Goal: Task Accomplishment & Management: Manage account settings

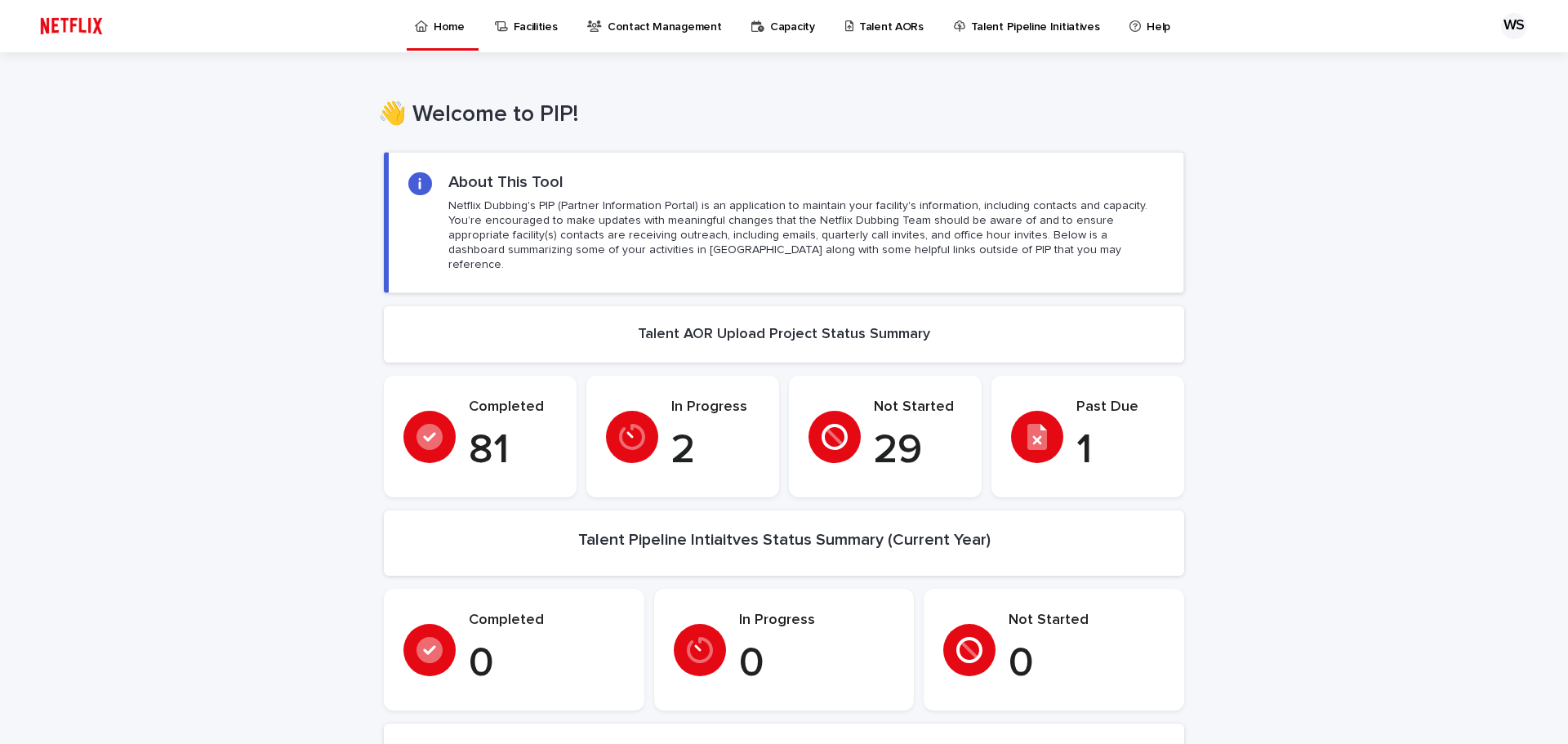
click at [870, 26] on p "Talent AORs" at bounding box center [891, 17] width 65 height 34
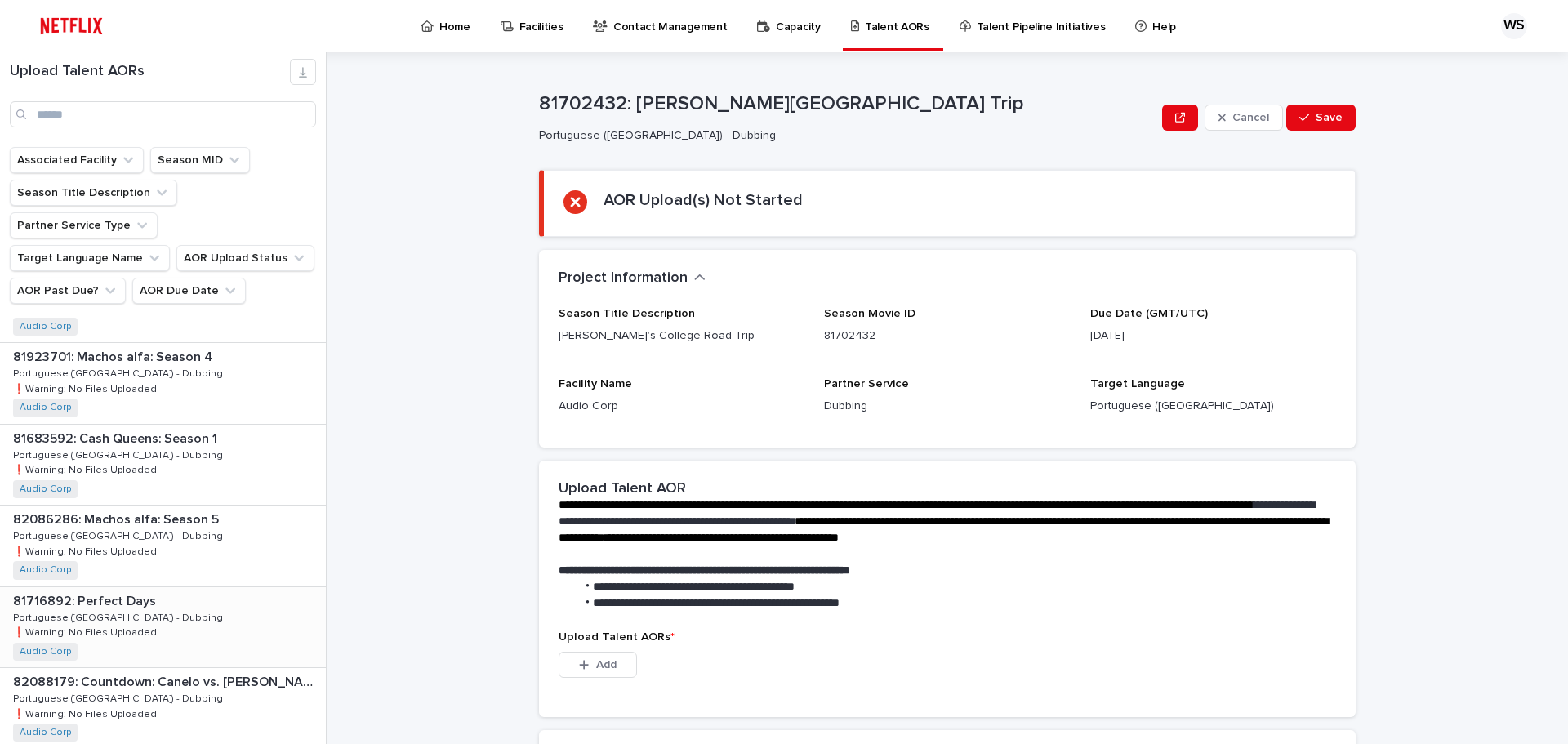
scroll to position [1144, 0]
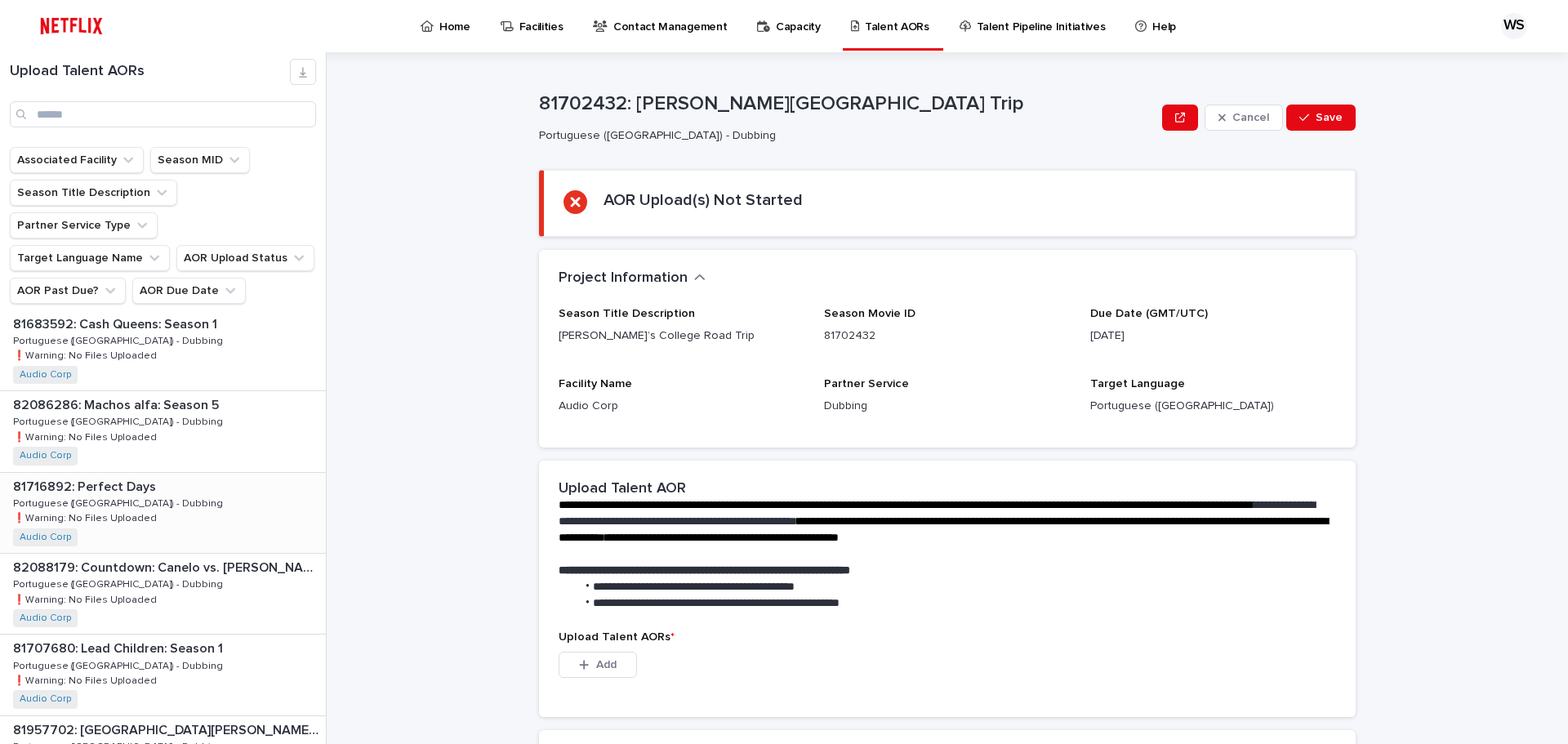
click at [163, 478] on div "81716892: Perfect Days 81716892: Perfect Days Portuguese ([GEOGRAPHIC_DATA]) - …" at bounding box center [163, 513] width 326 height 80
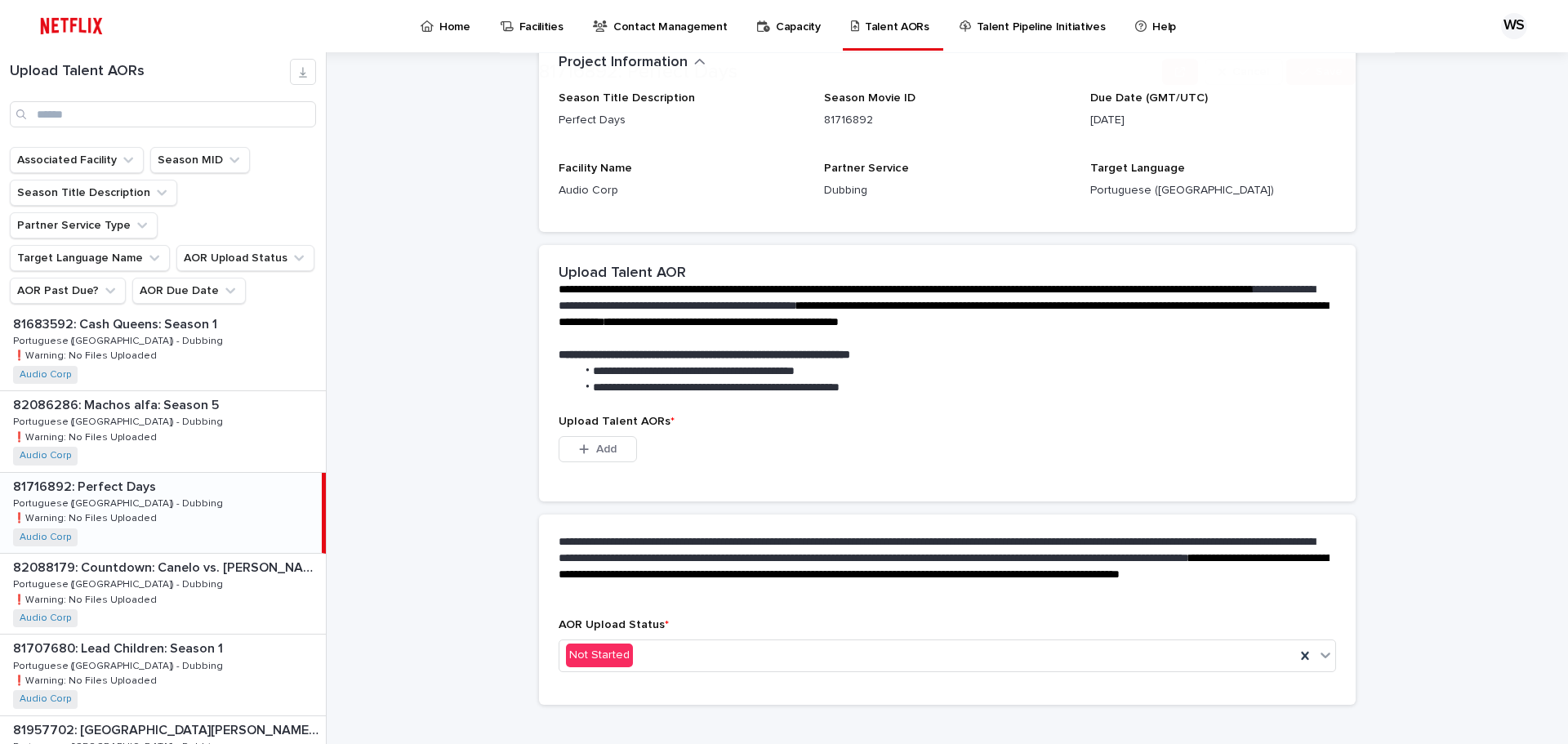
scroll to position [235, 0]
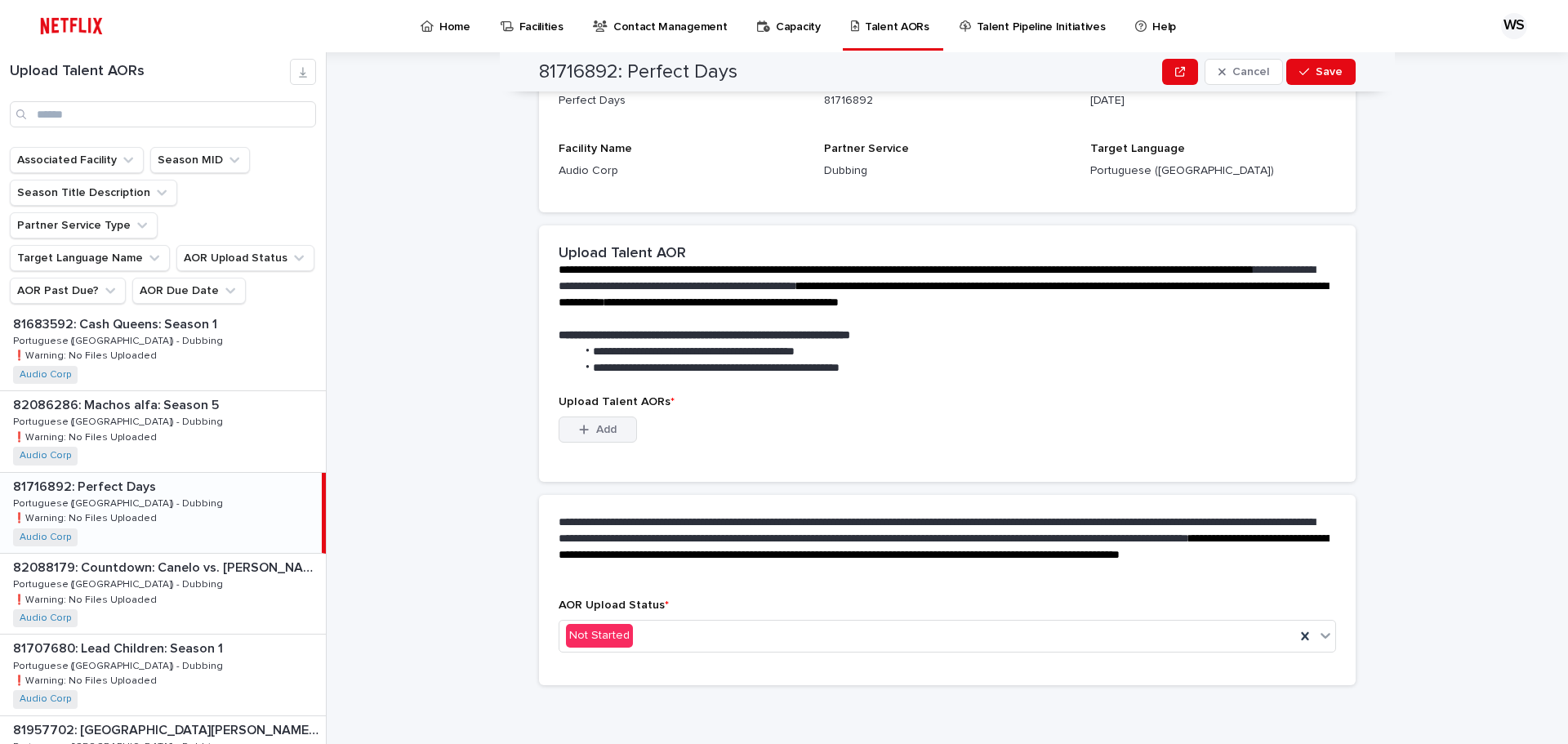
click at [608, 428] on span "Add" at bounding box center [607, 429] width 21 height 11
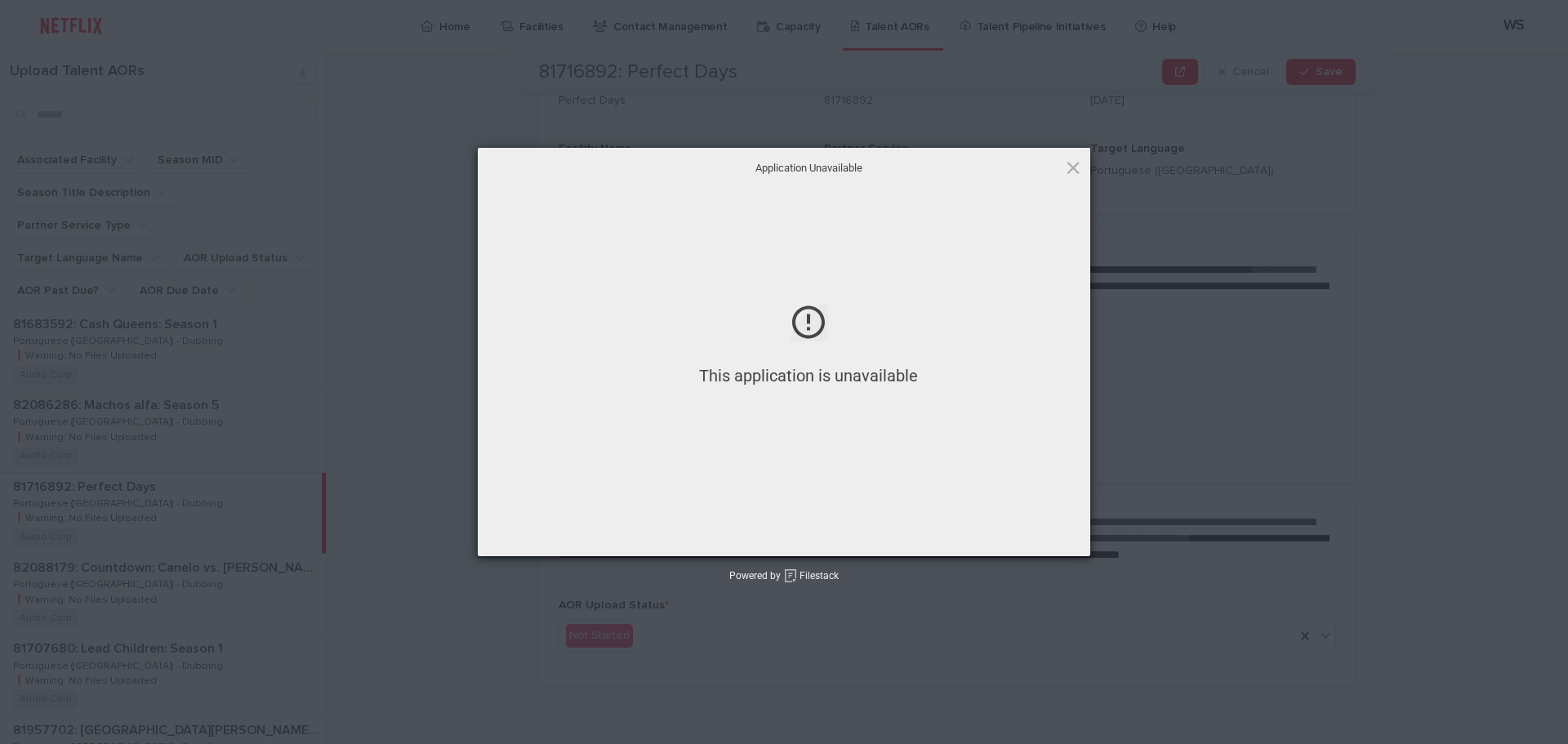
click at [1072, 165] on span at bounding box center [1073, 167] width 18 height 18
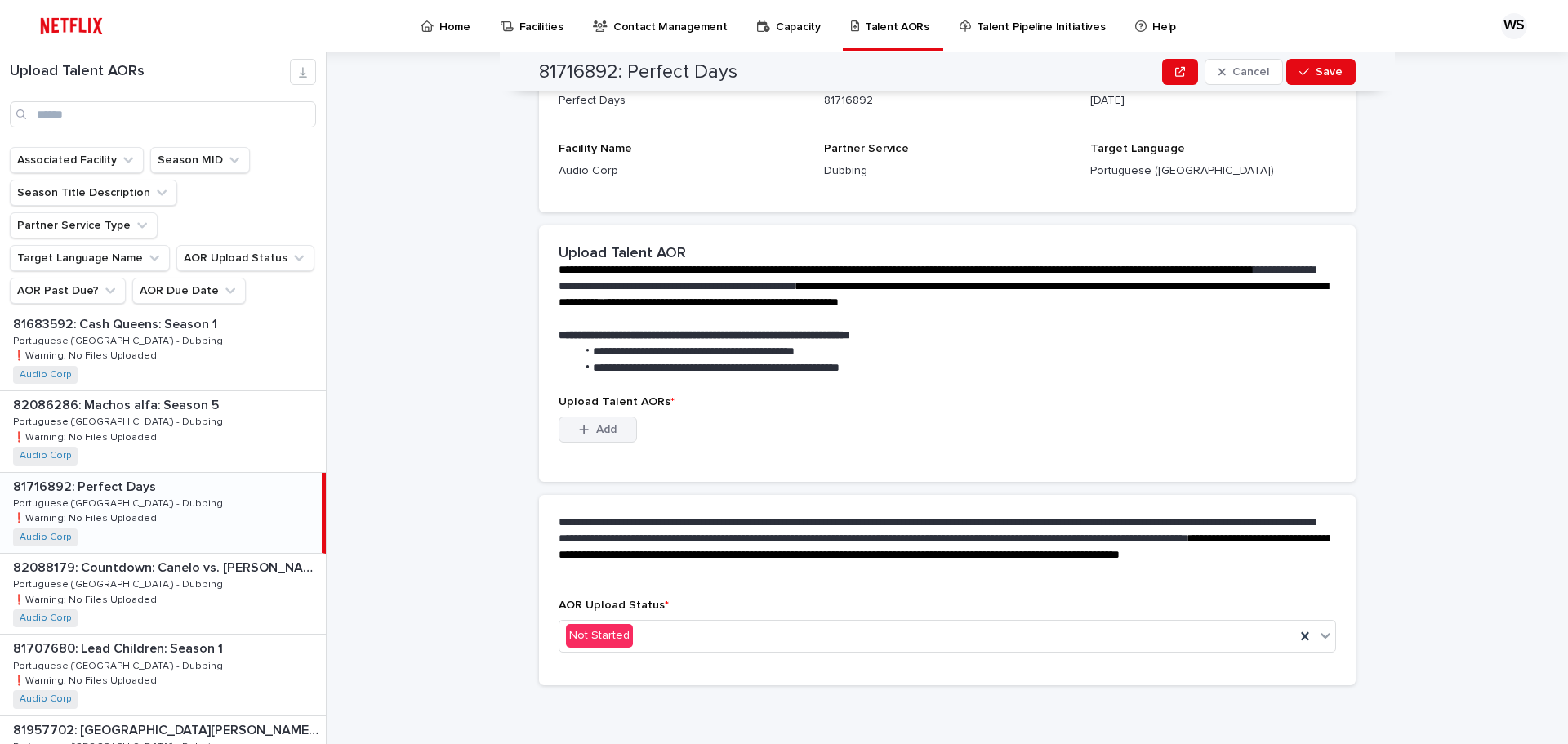
click at [601, 428] on span "Add" at bounding box center [607, 429] width 21 height 11
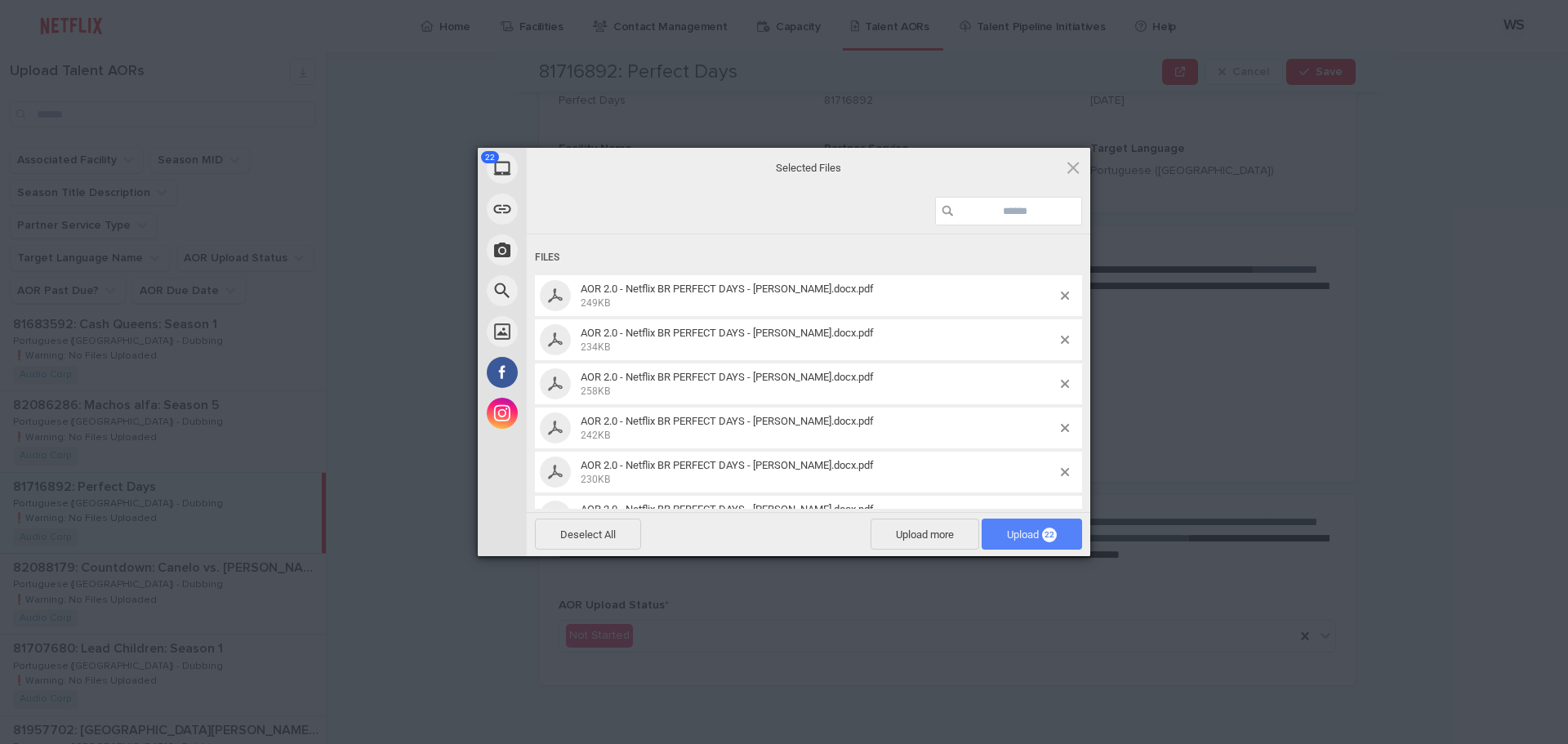
click at [1047, 535] on span "22" at bounding box center [1048, 535] width 15 height 15
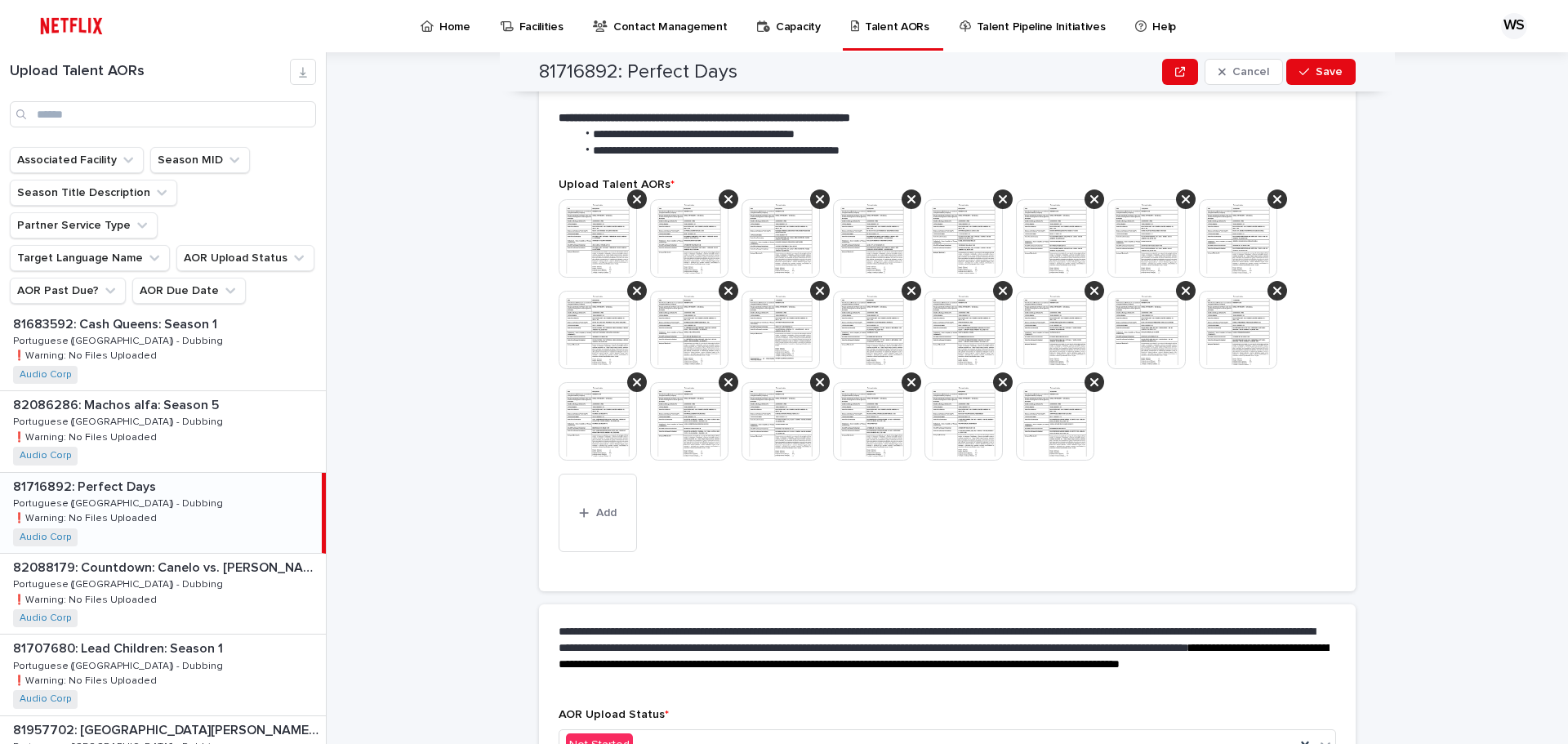
scroll to position [359, 0]
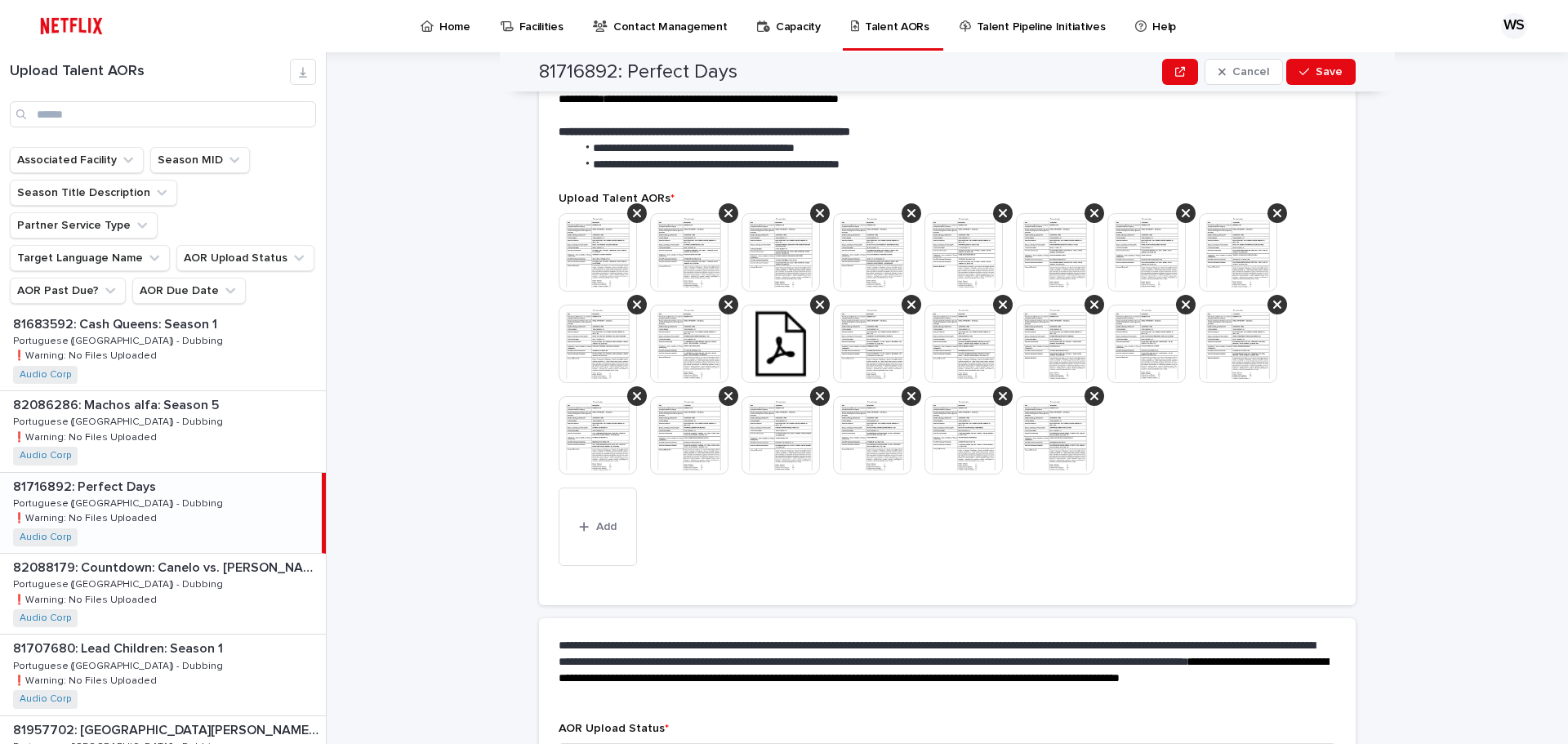
click at [784, 340] on img at bounding box center [781, 344] width 78 height 78
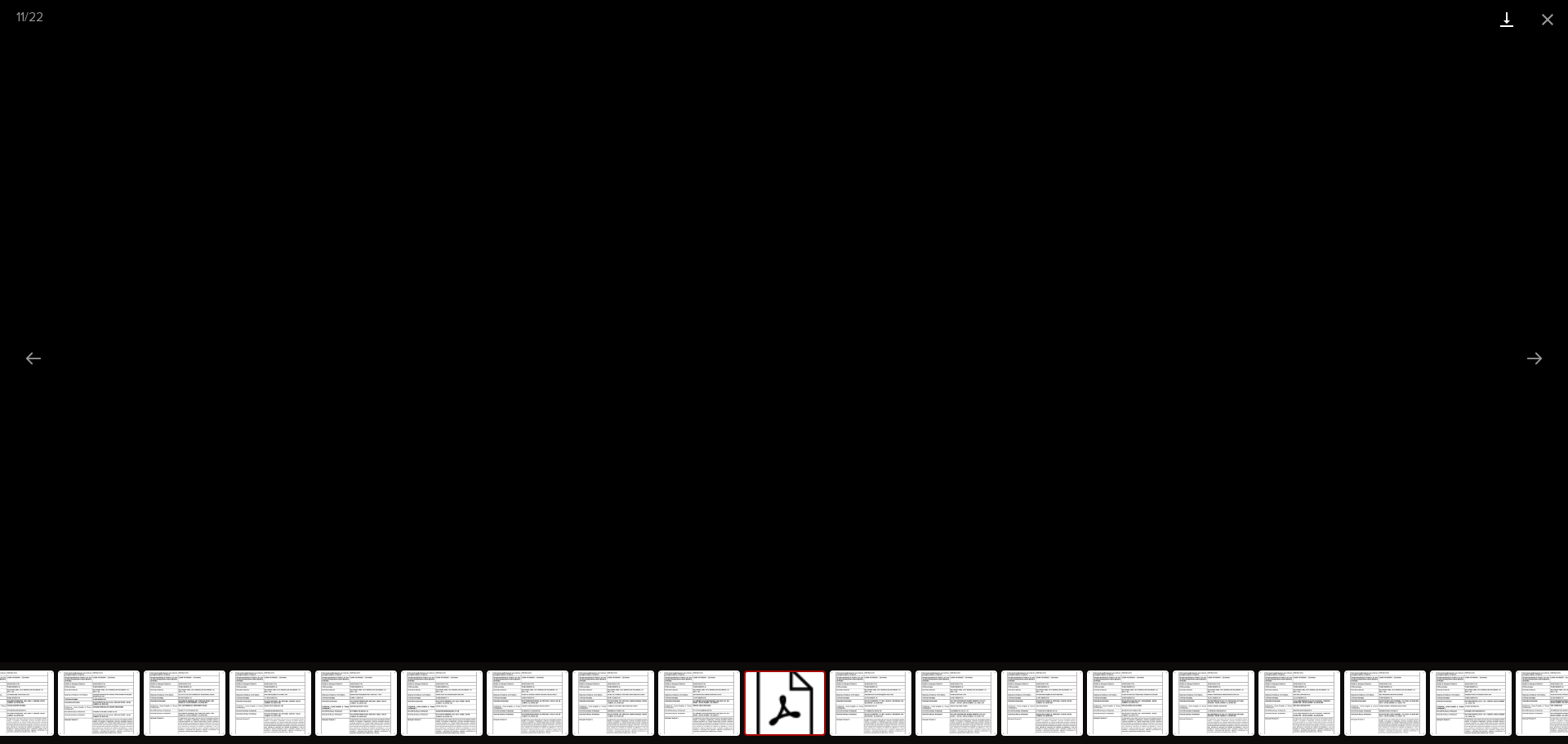
drag, startPoint x: 1550, startPoint y: 16, endPoint x: 1495, endPoint y: 38, distance: 59.2
click at [1550, 16] on button "Close gallery" at bounding box center [1546, 19] width 40 height 39
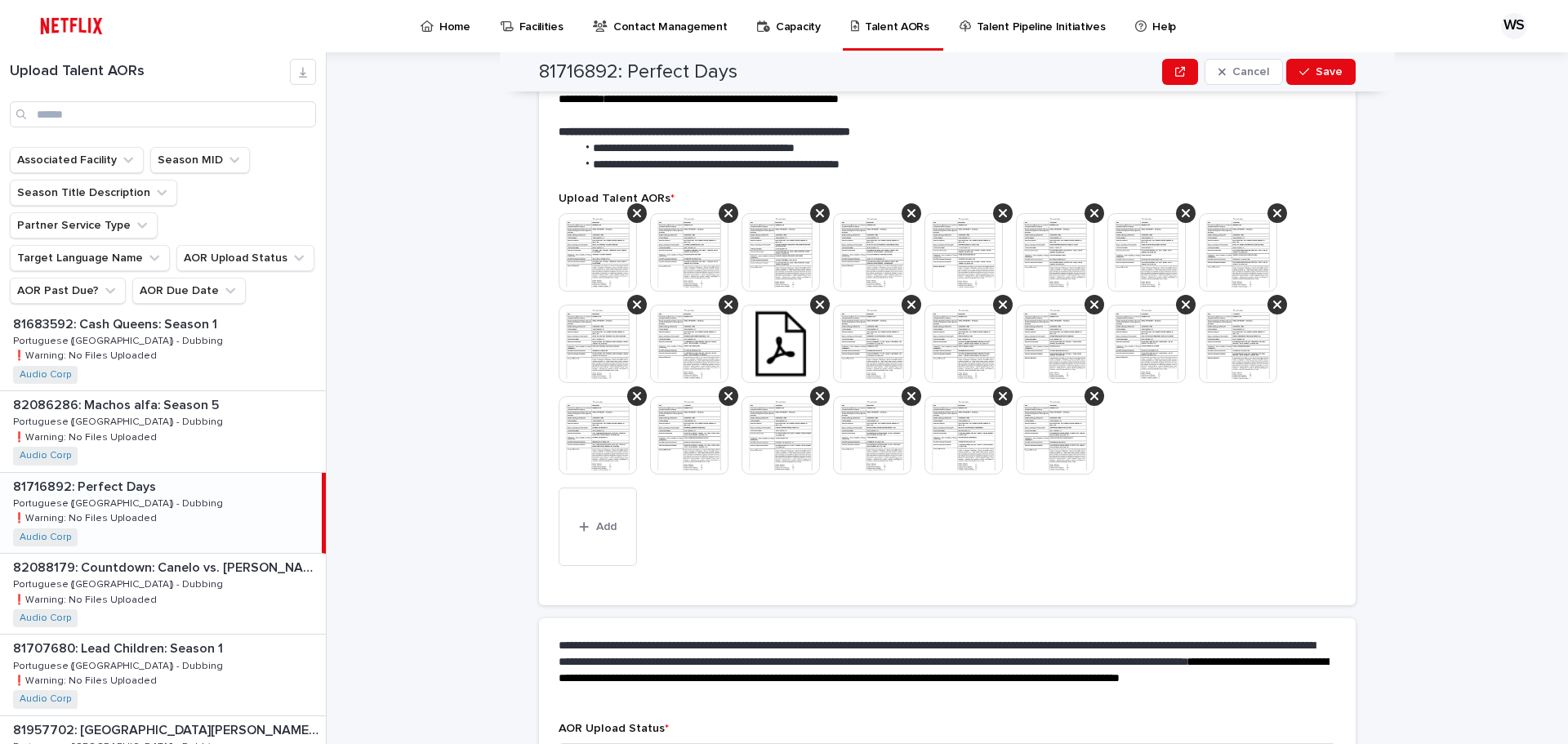
click at [787, 329] on img at bounding box center [781, 344] width 78 height 78
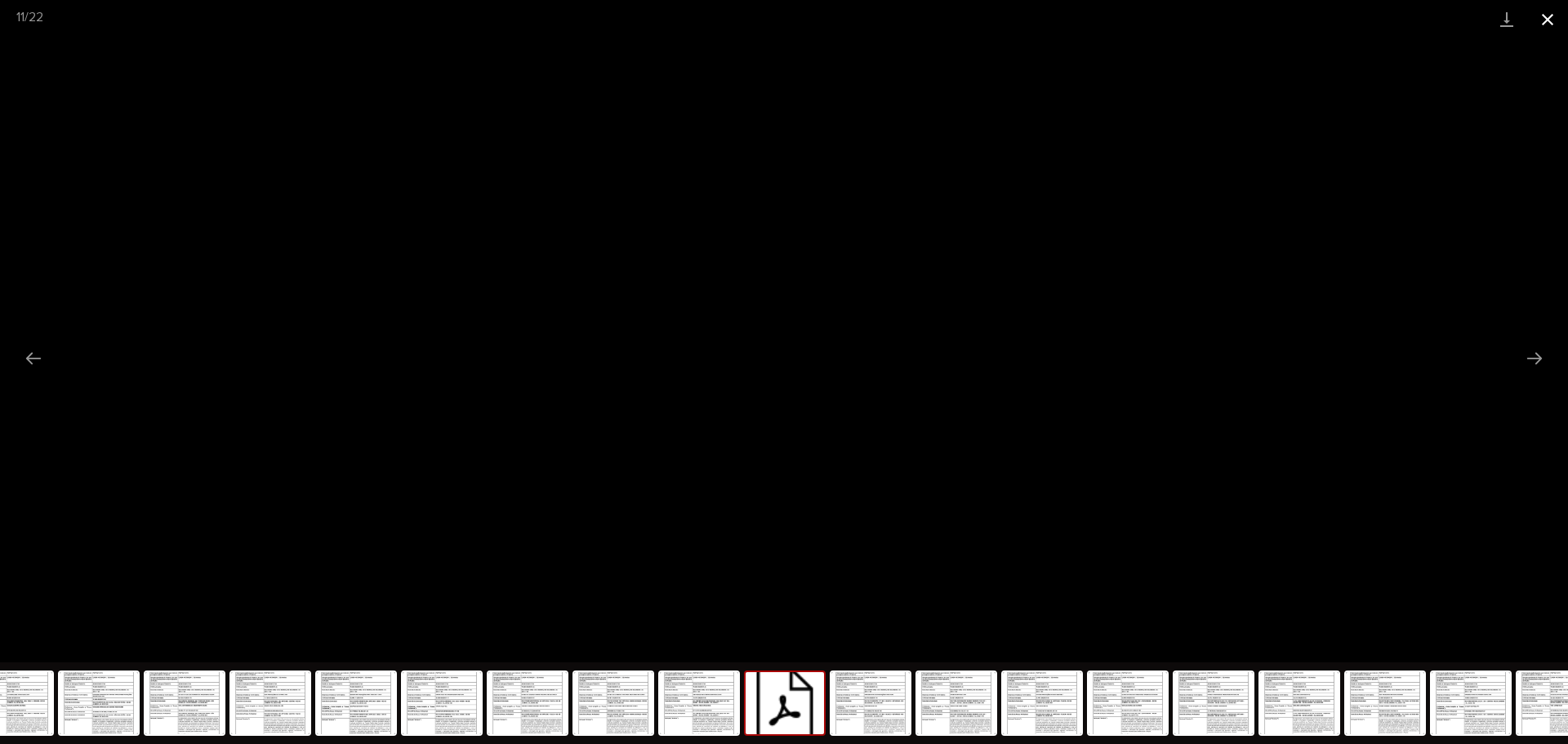
click at [1549, 23] on button "Close gallery" at bounding box center [1546, 19] width 40 height 39
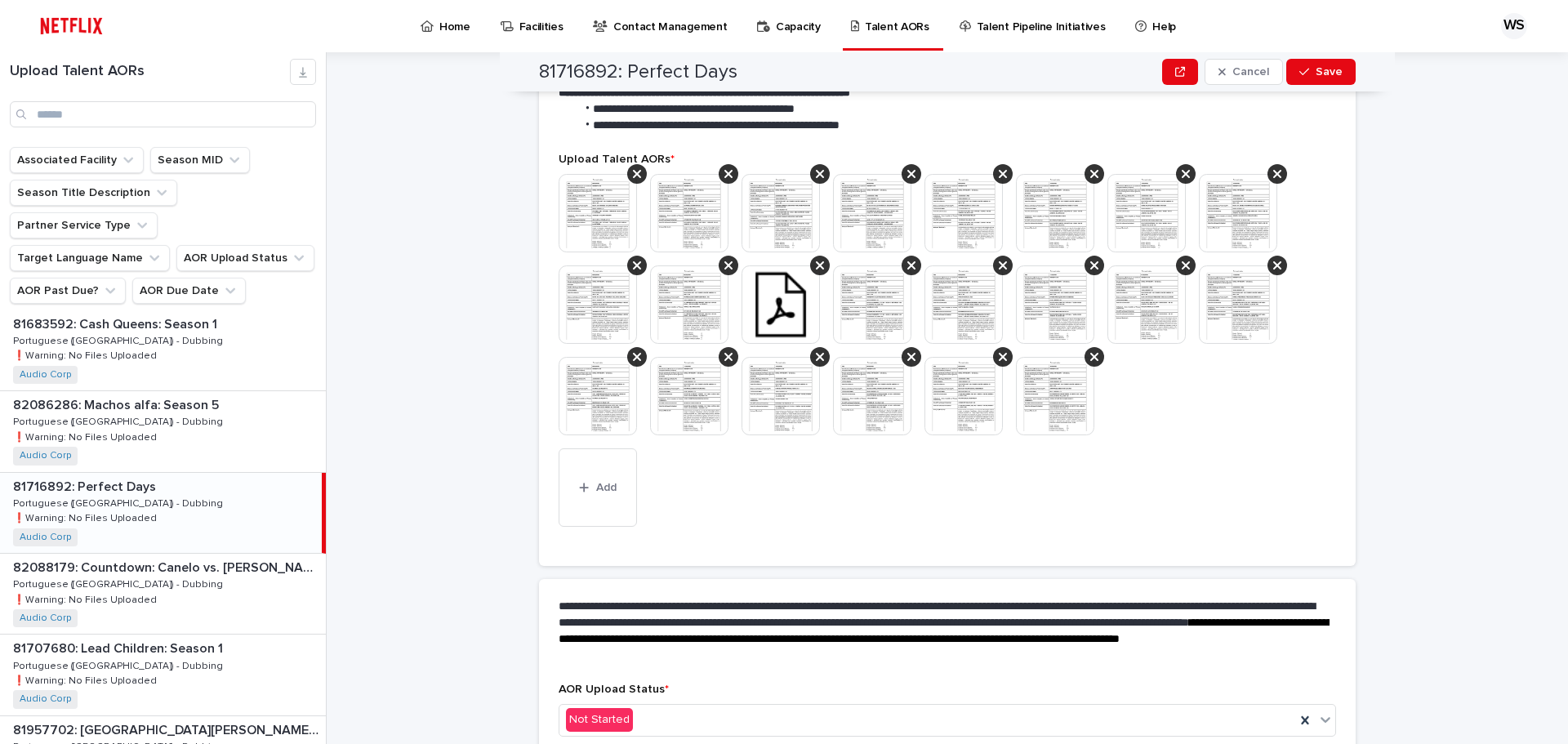
scroll to position [482, 0]
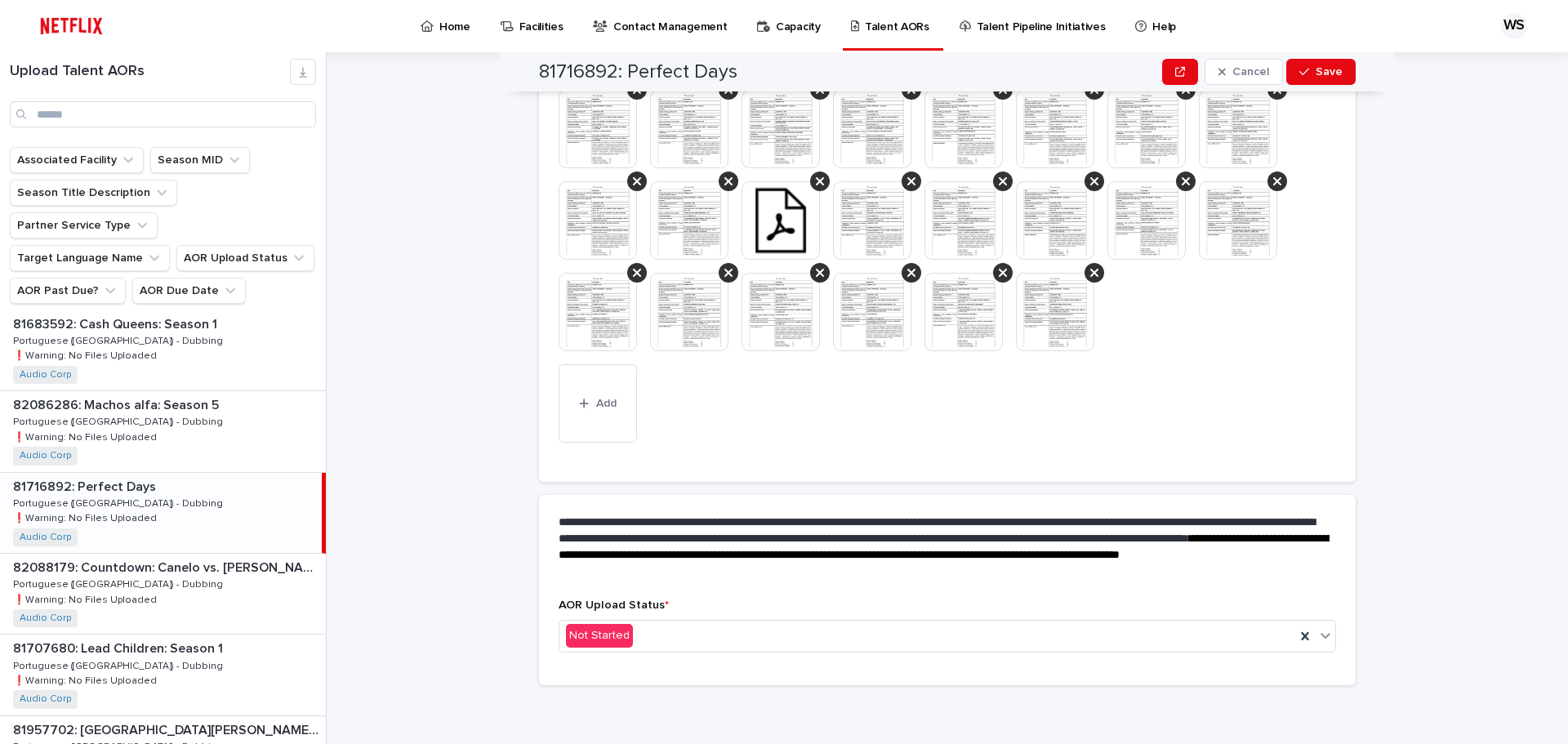
click at [774, 213] on img at bounding box center [781, 220] width 78 height 78
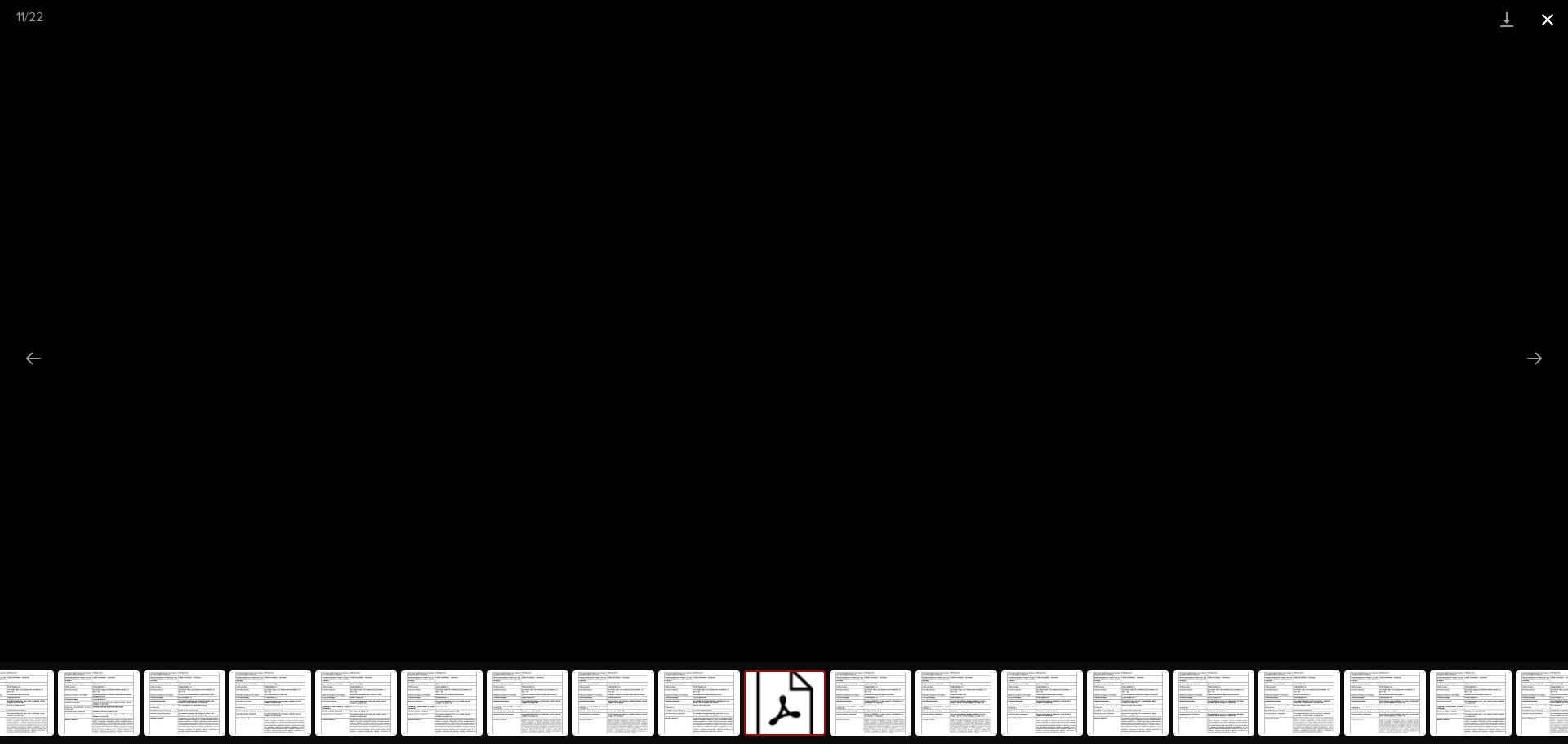
click at [1544, 16] on button "Close gallery" at bounding box center [1546, 19] width 40 height 39
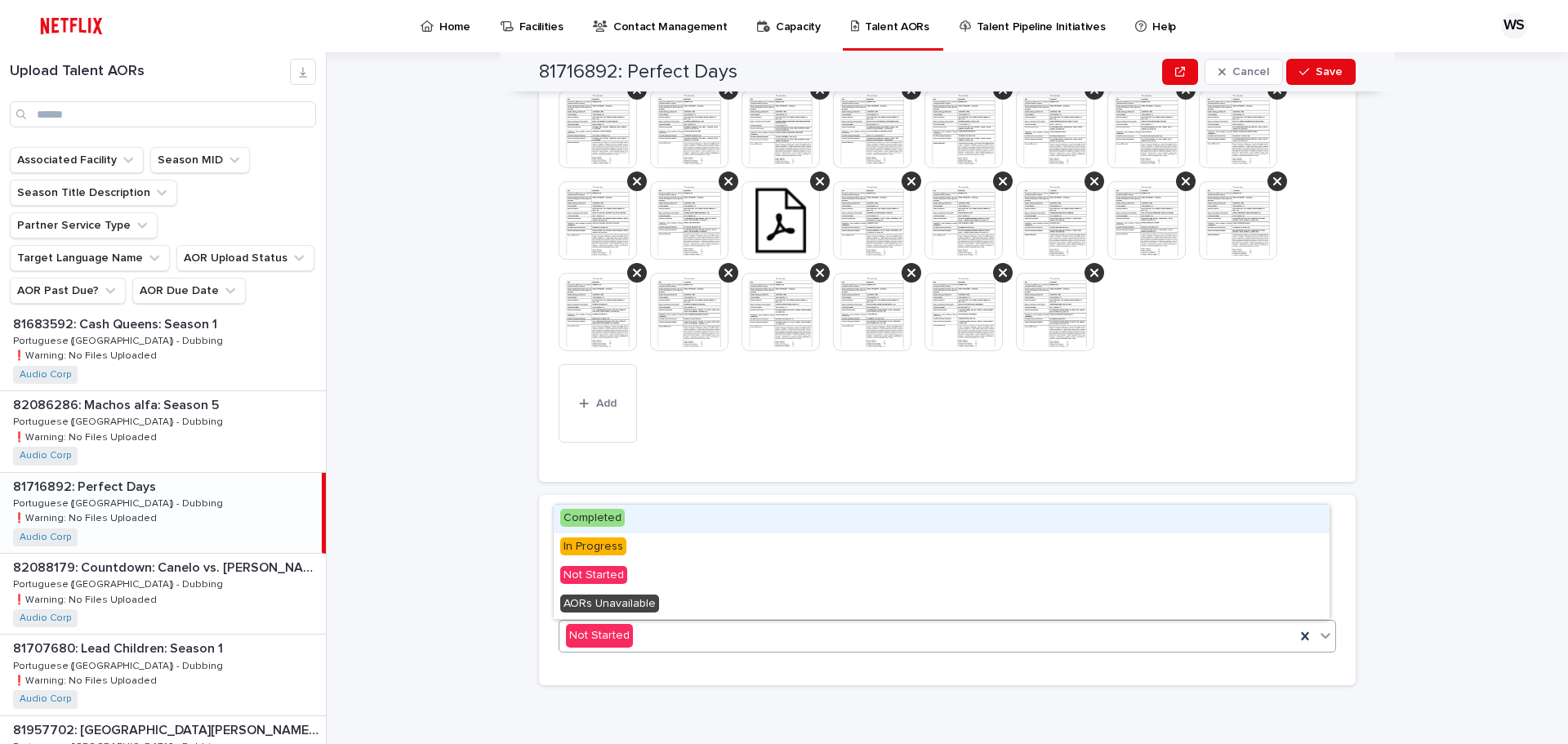
click at [647, 636] on div "Not Started" at bounding box center [927, 635] width 736 height 27
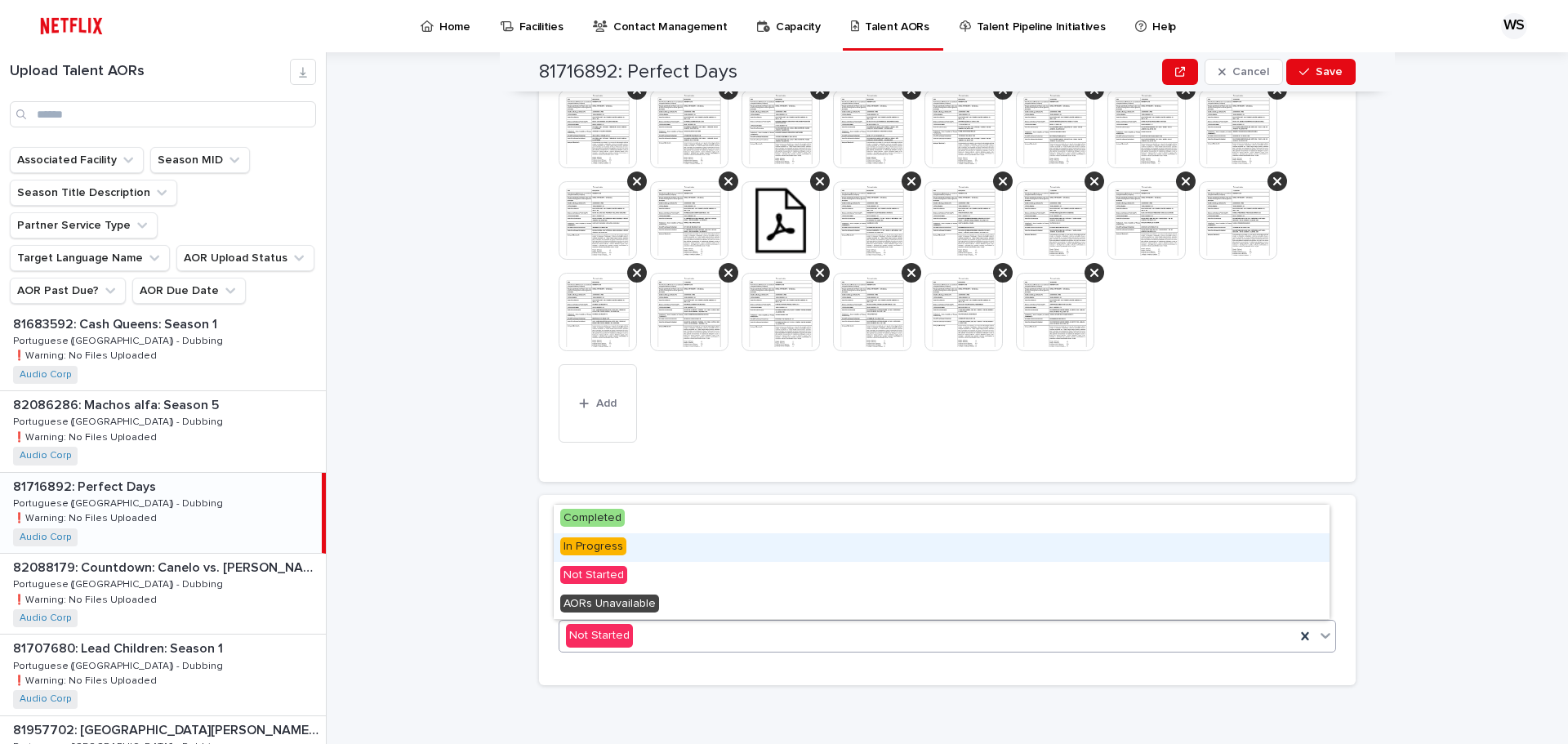
click at [648, 545] on div "In Progress" at bounding box center [942, 547] width 775 height 28
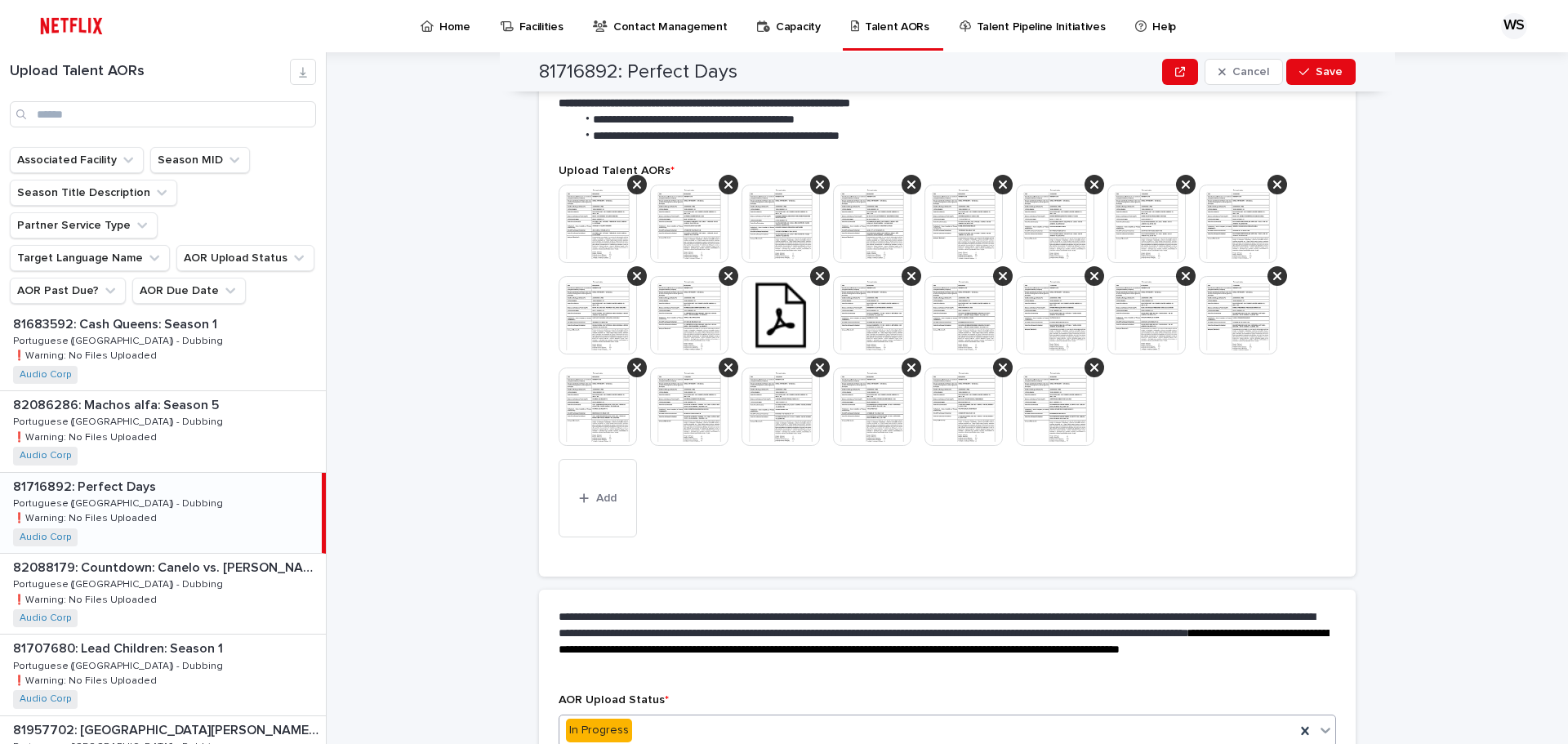
scroll to position [529, 0]
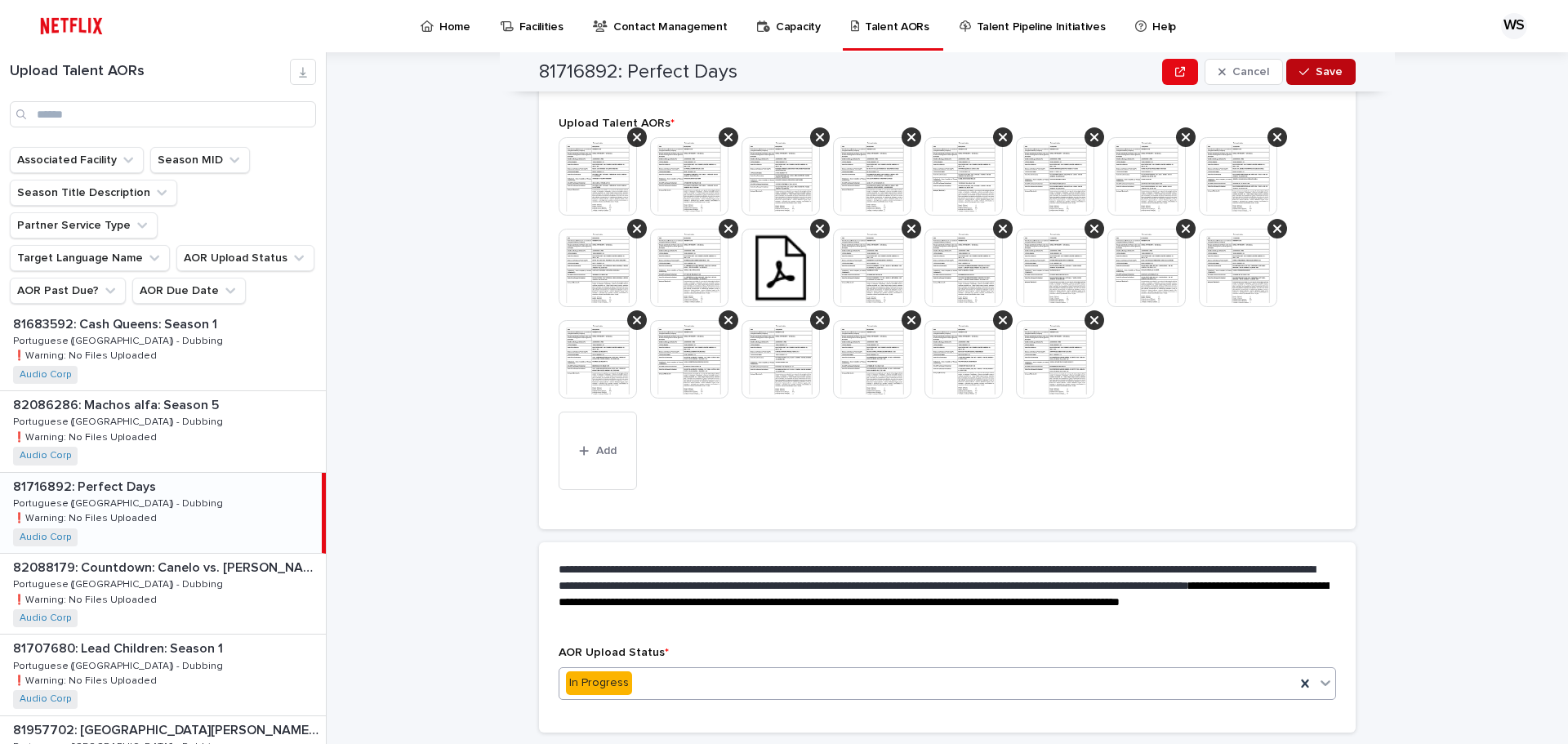
click at [1335, 71] on span "Save" at bounding box center [1328, 72] width 27 height 11
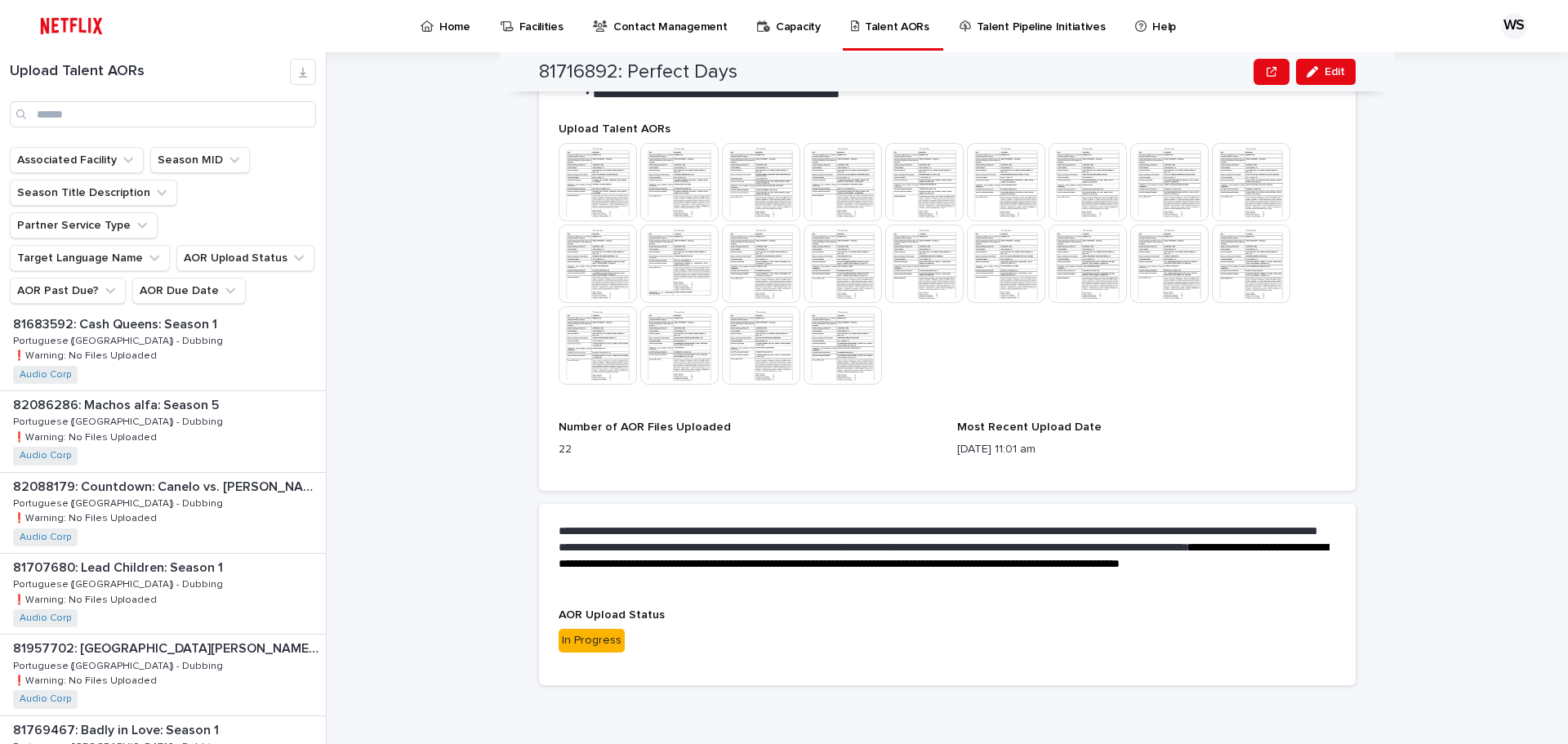
scroll to position [489, 0]
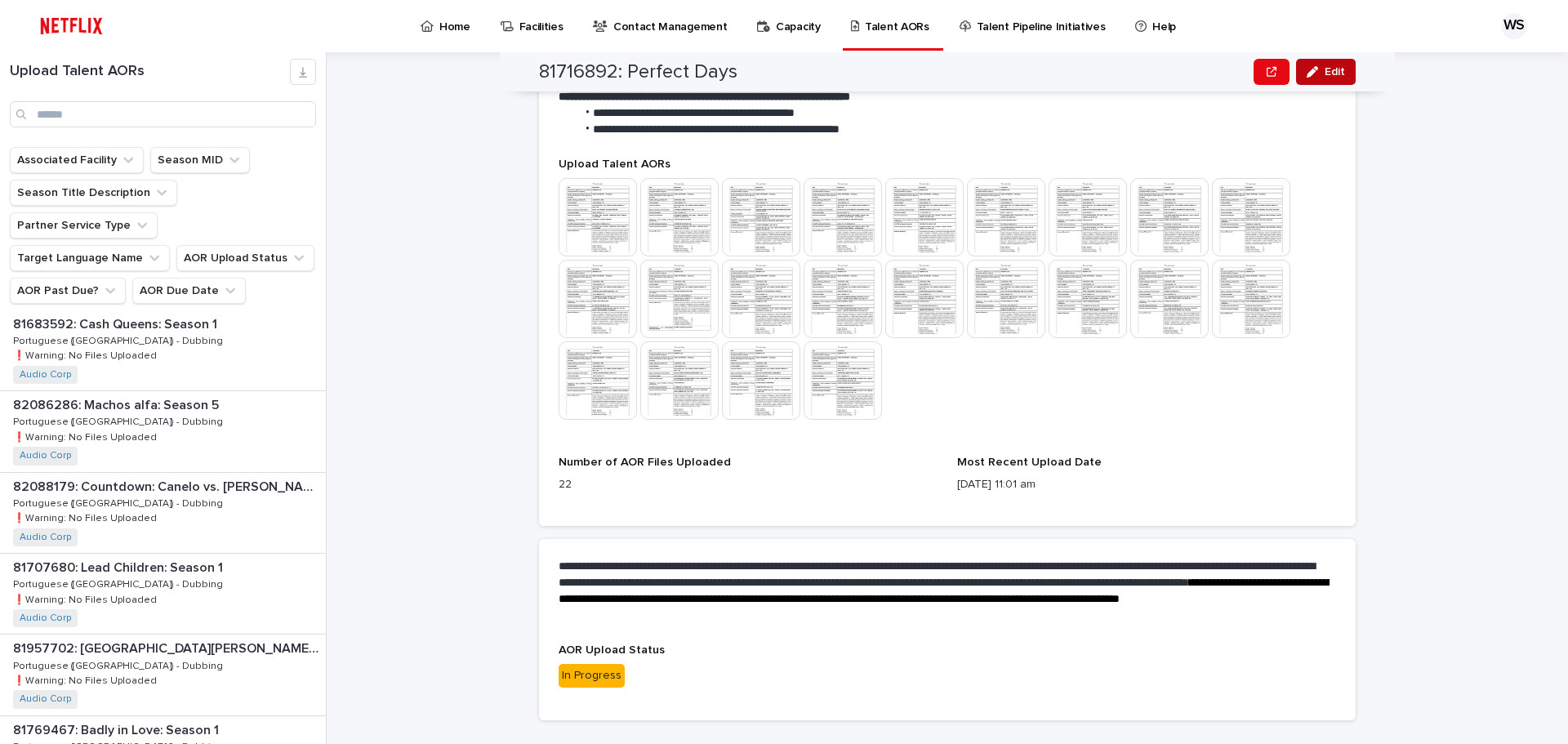
click at [1335, 69] on span "Edit" at bounding box center [1335, 72] width 21 height 11
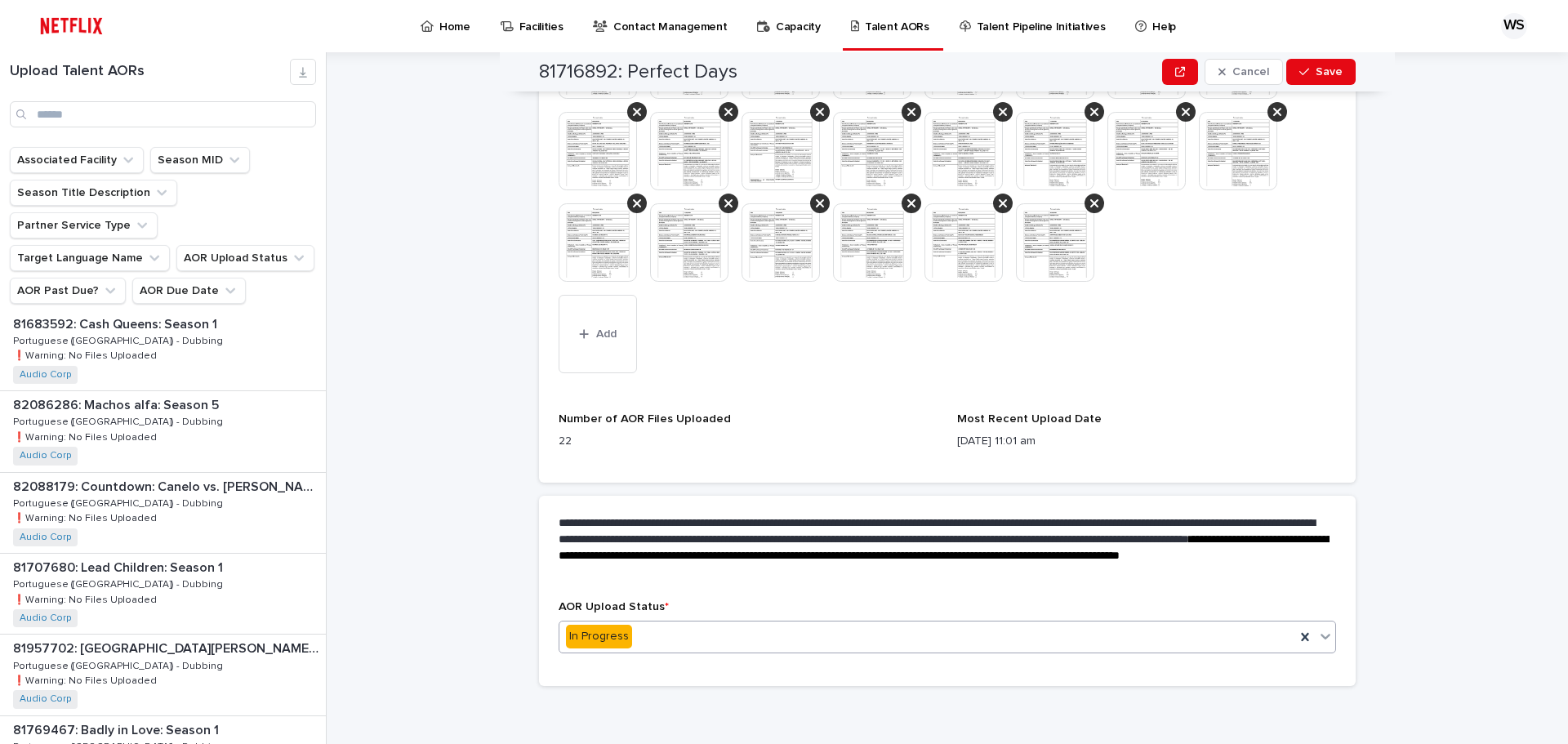
scroll to position [647, 0]
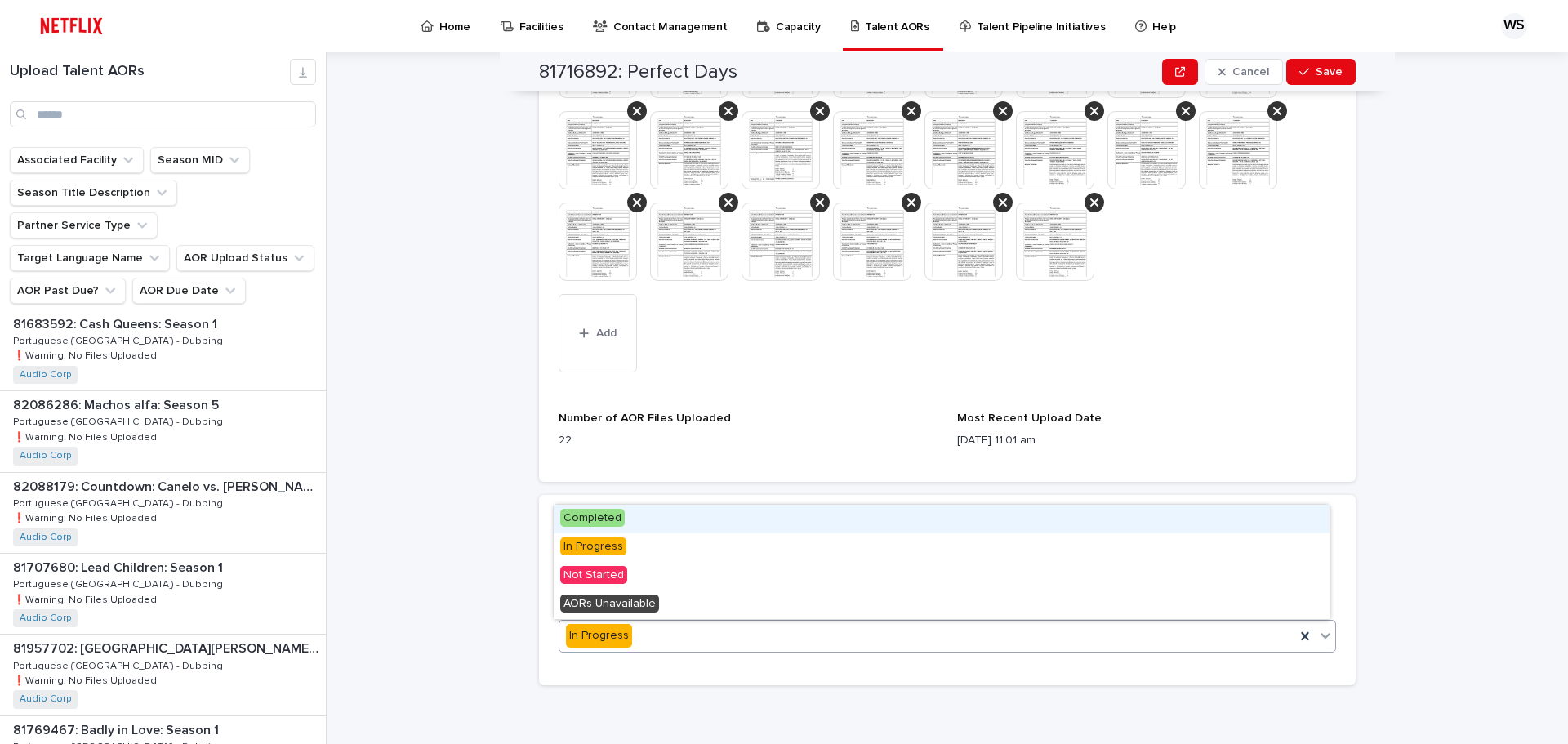
click at [802, 635] on div "In Progress" at bounding box center [927, 635] width 736 height 27
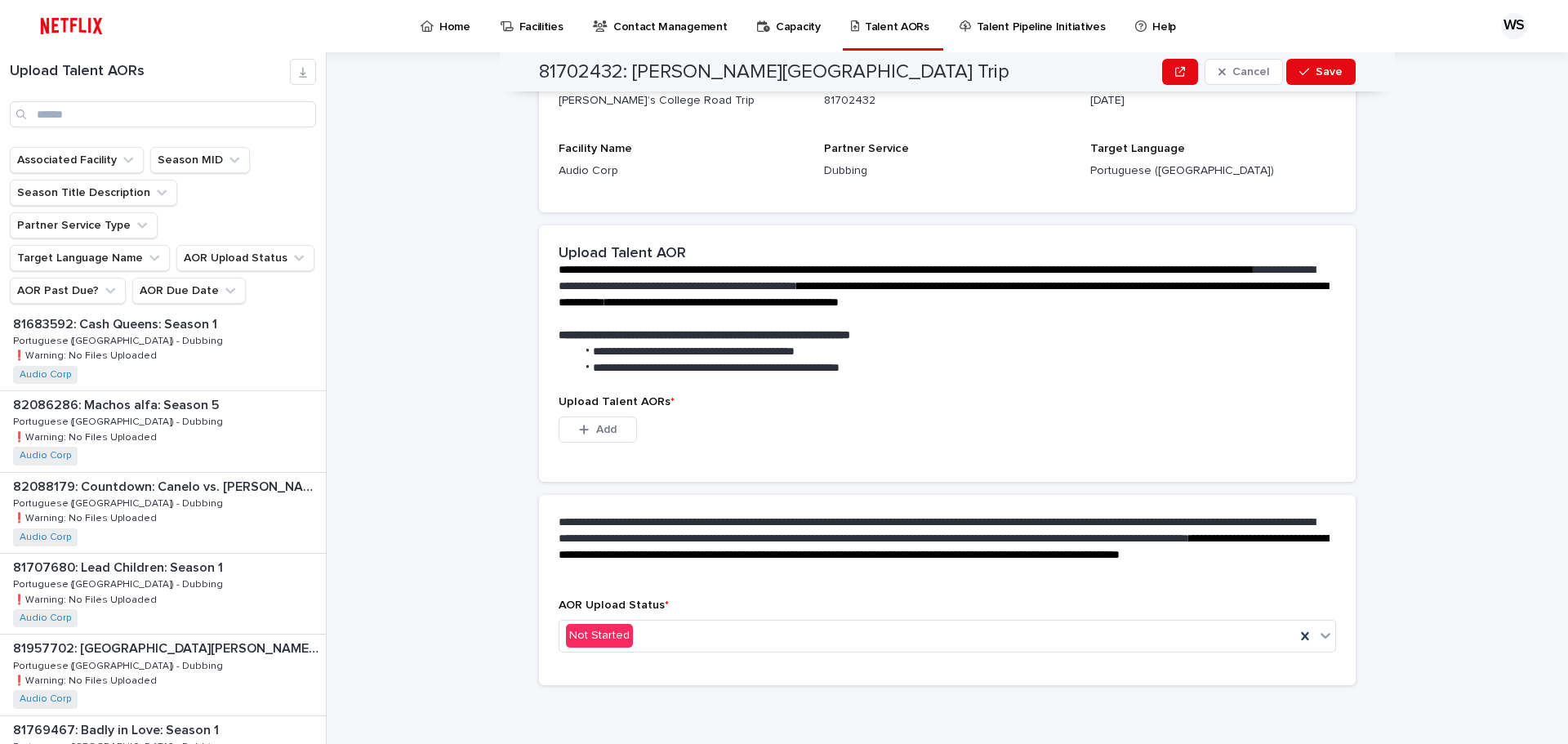
scroll to position [235, 0]
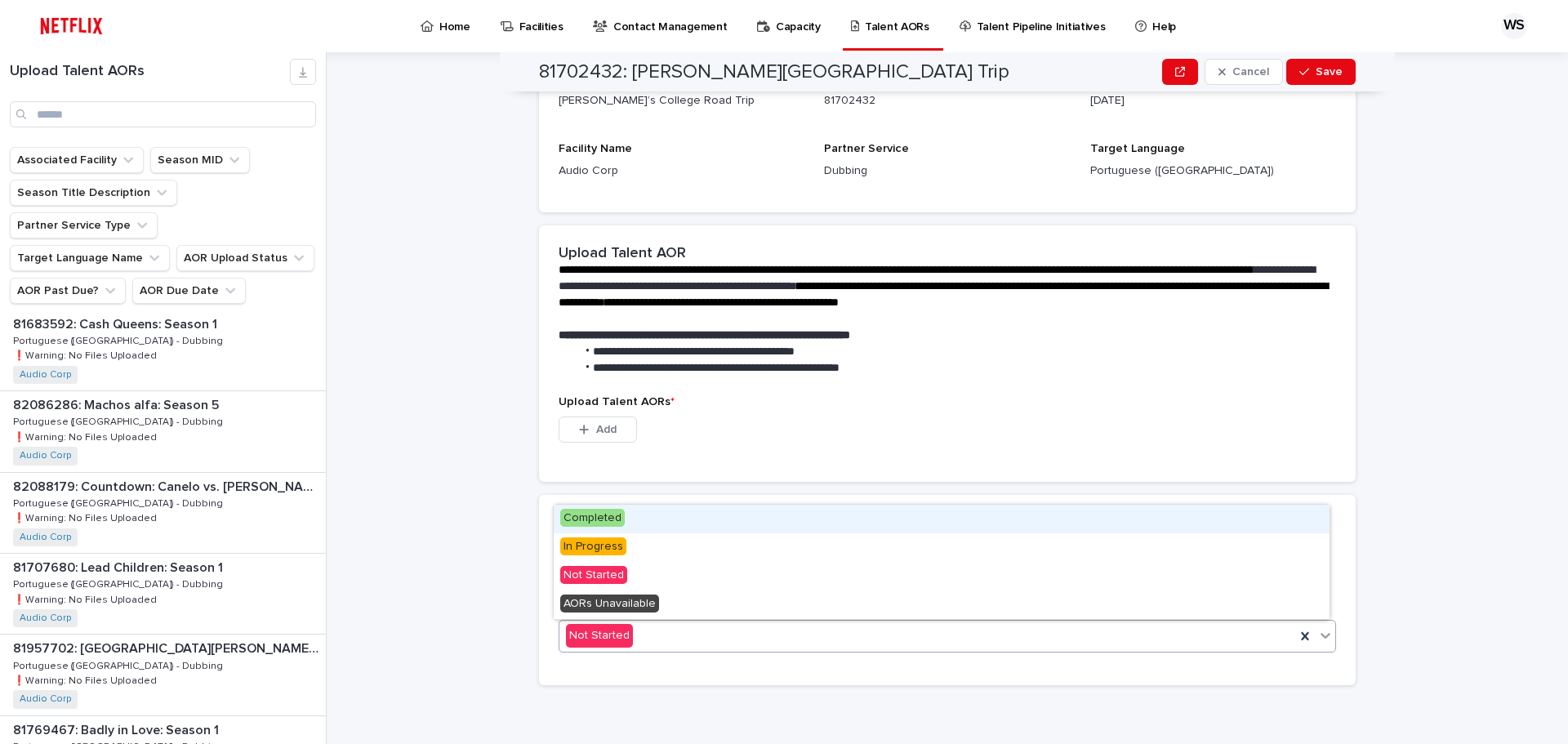
click at [899, 628] on div "Not Started" at bounding box center [927, 635] width 736 height 27
click at [751, 518] on div "Completed" at bounding box center [942, 519] width 775 height 28
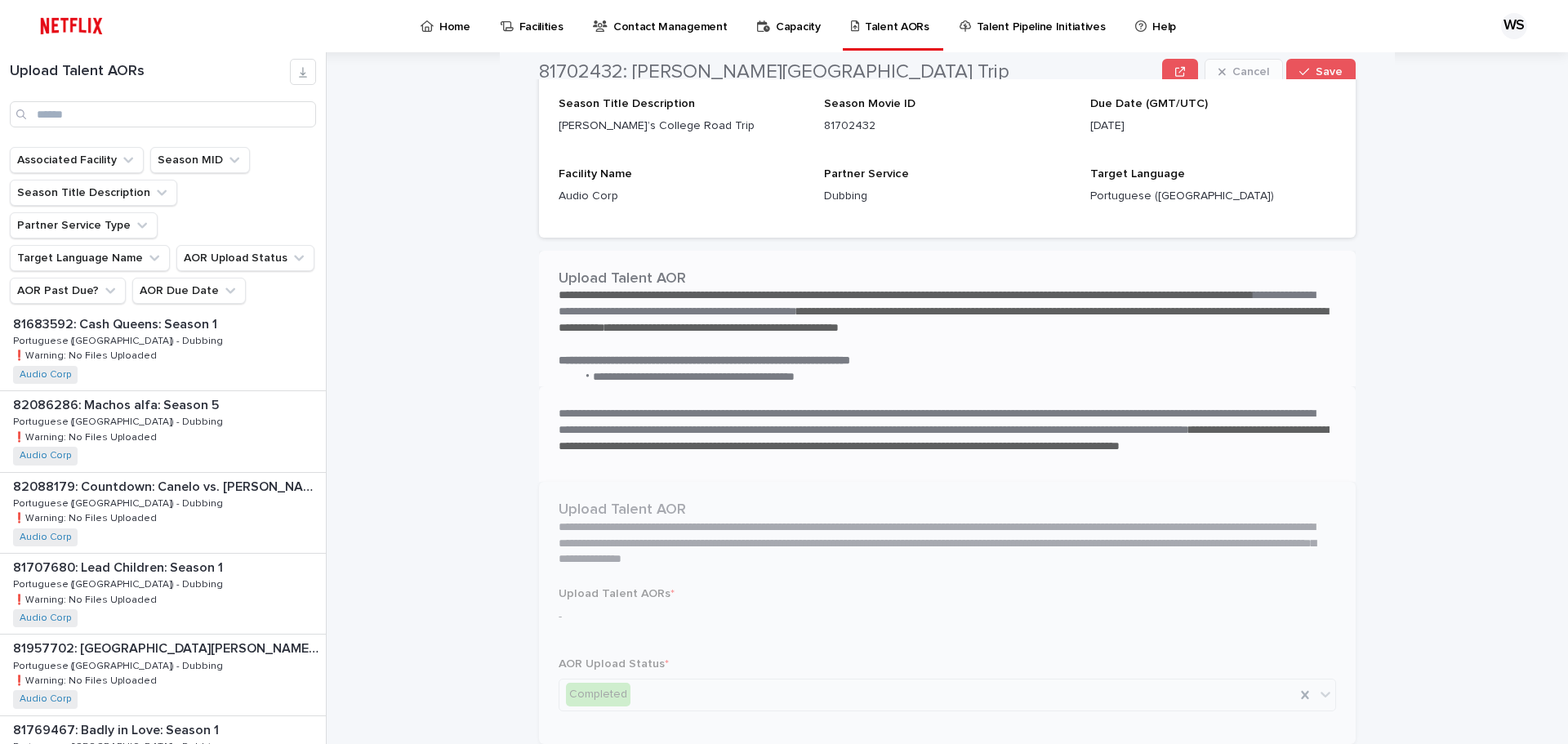
scroll to position [0, 0]
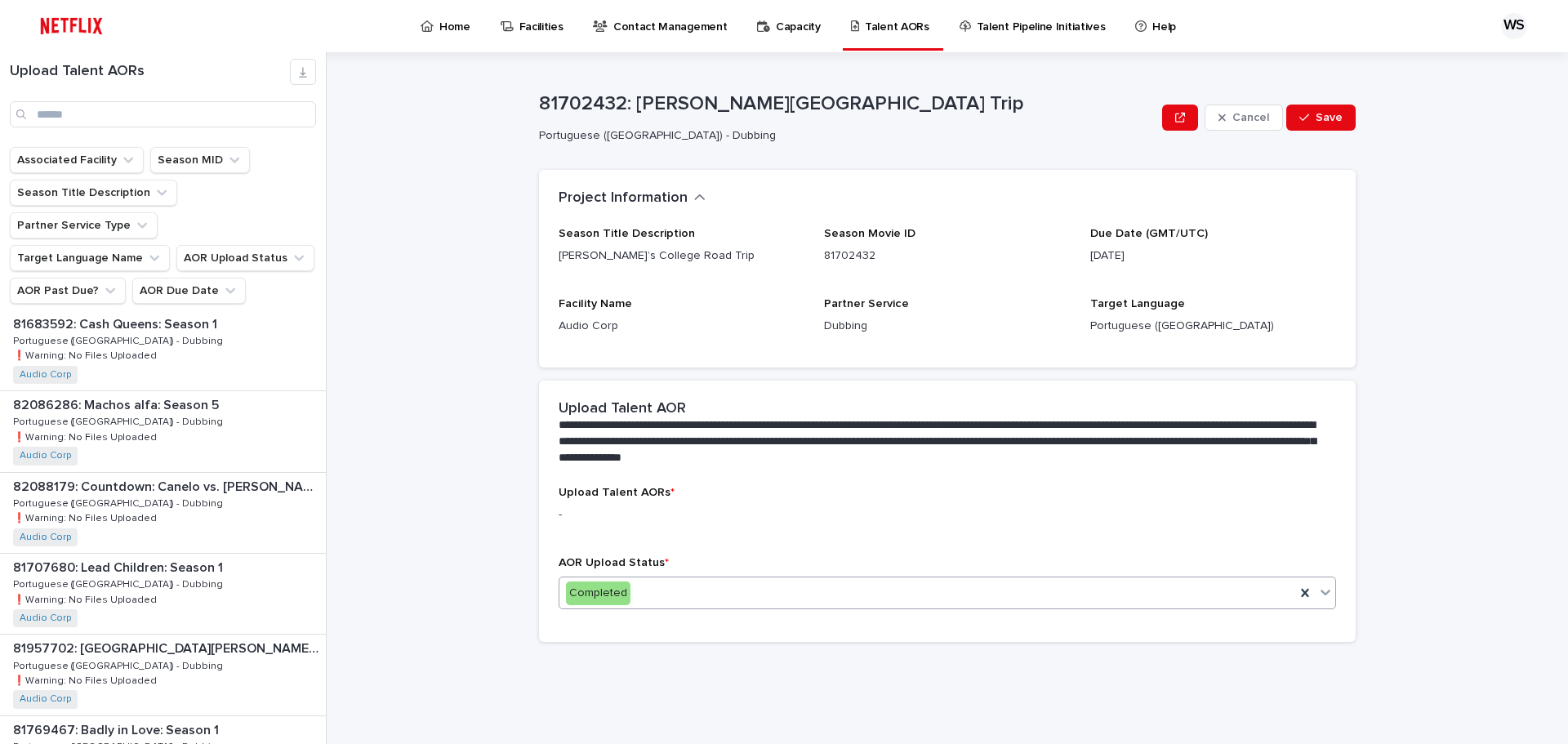
click at [749, 597] on div "Completed" at bounding box center [927, 593] width 736 height 27
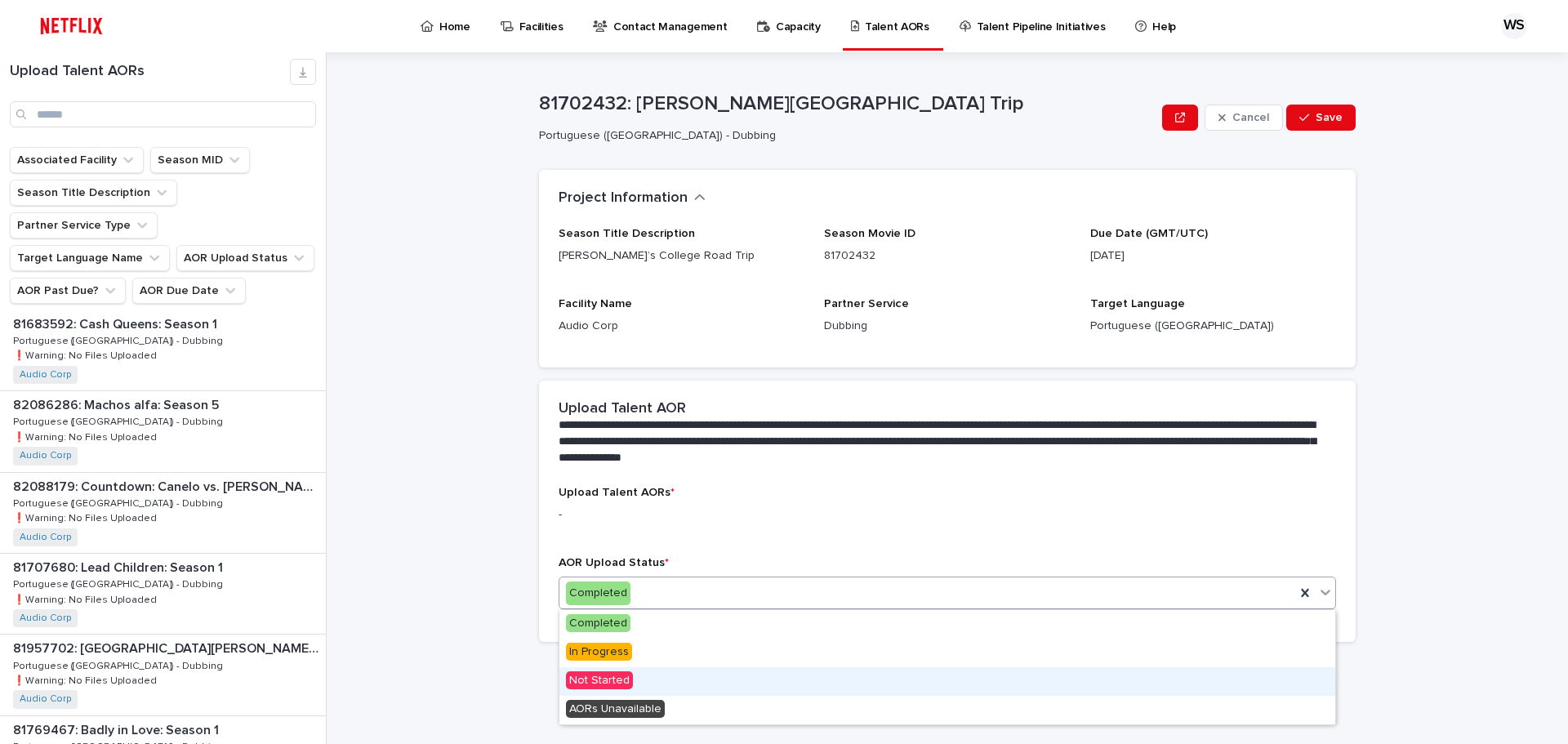
click at [607, 680] on span "Not Started" at bounding box center [600, 680] width 67 height 18
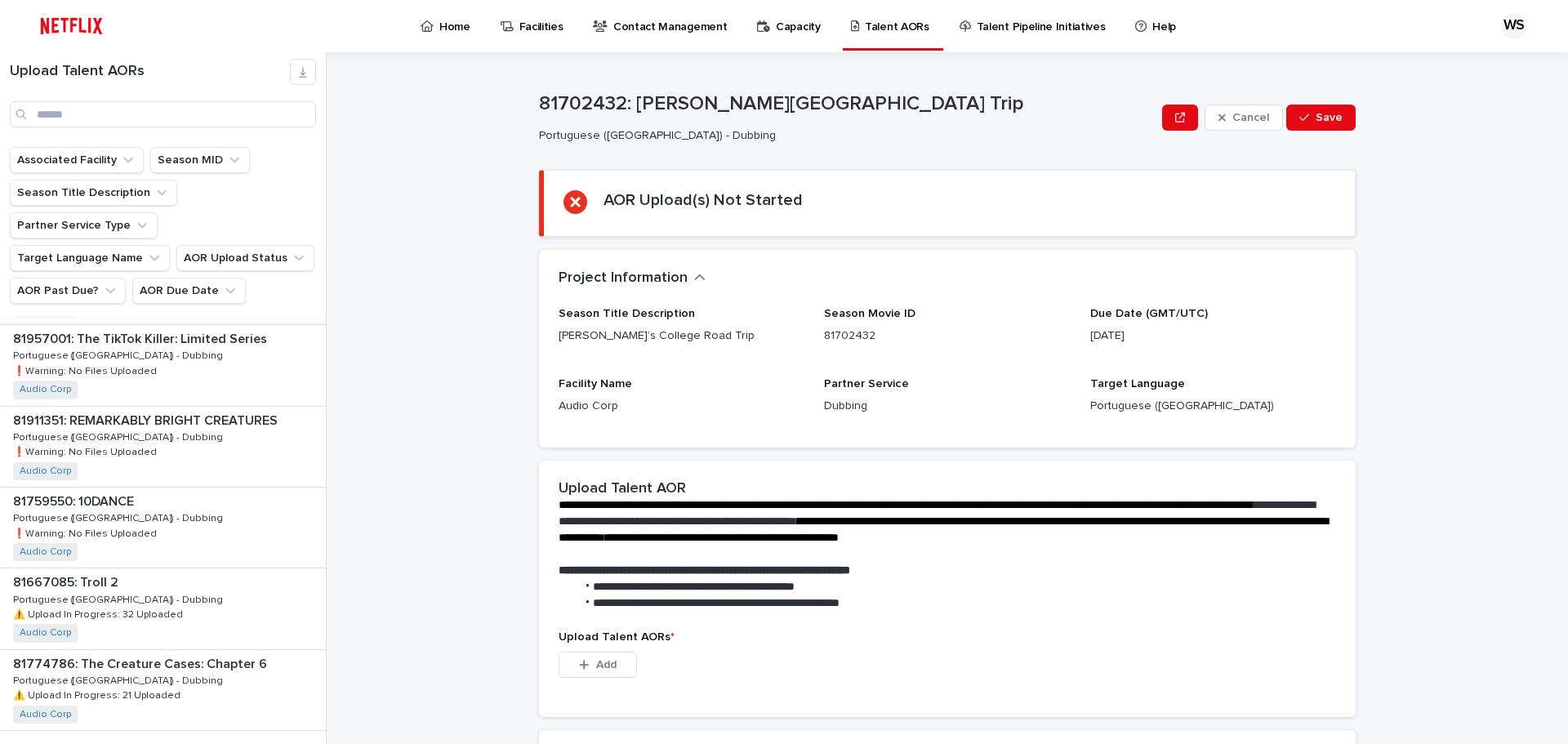
scroll to position [2030, 0]
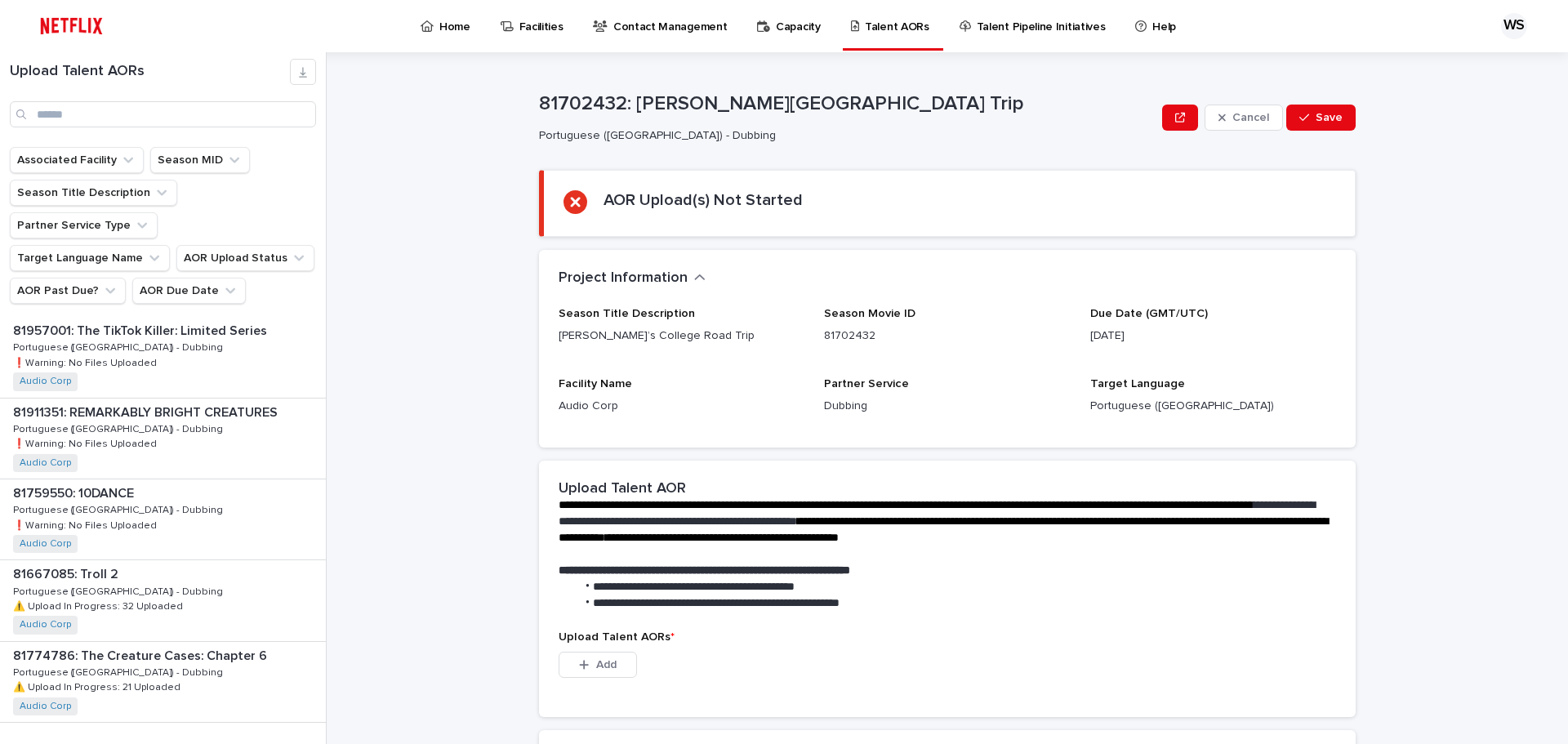
click at [435, 23] on div "Home" at bounding box center [448, 17] width 59 height 34
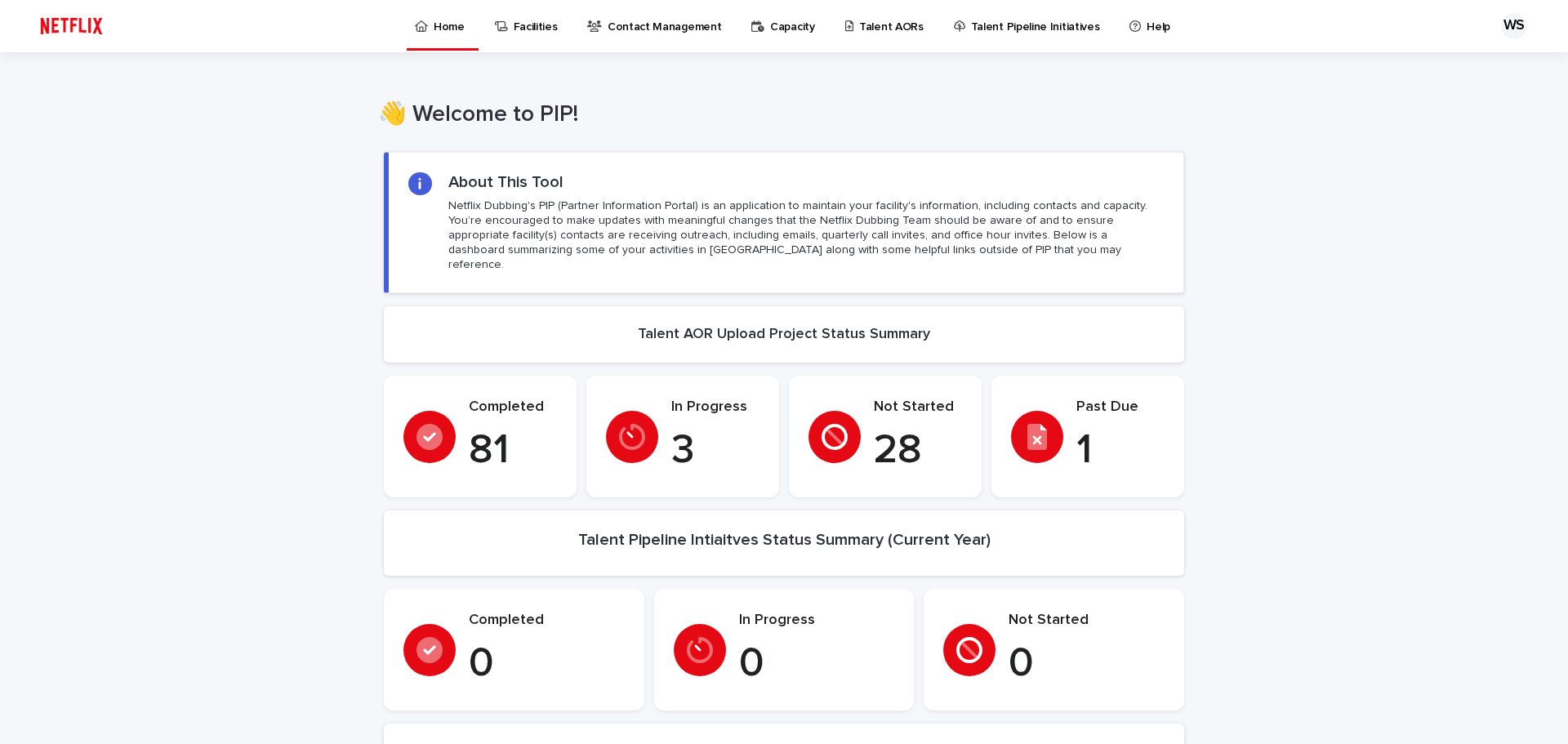
click at [880, 31] on p "Talent AORs" at bounding box center [891, 17] width 65 height 34
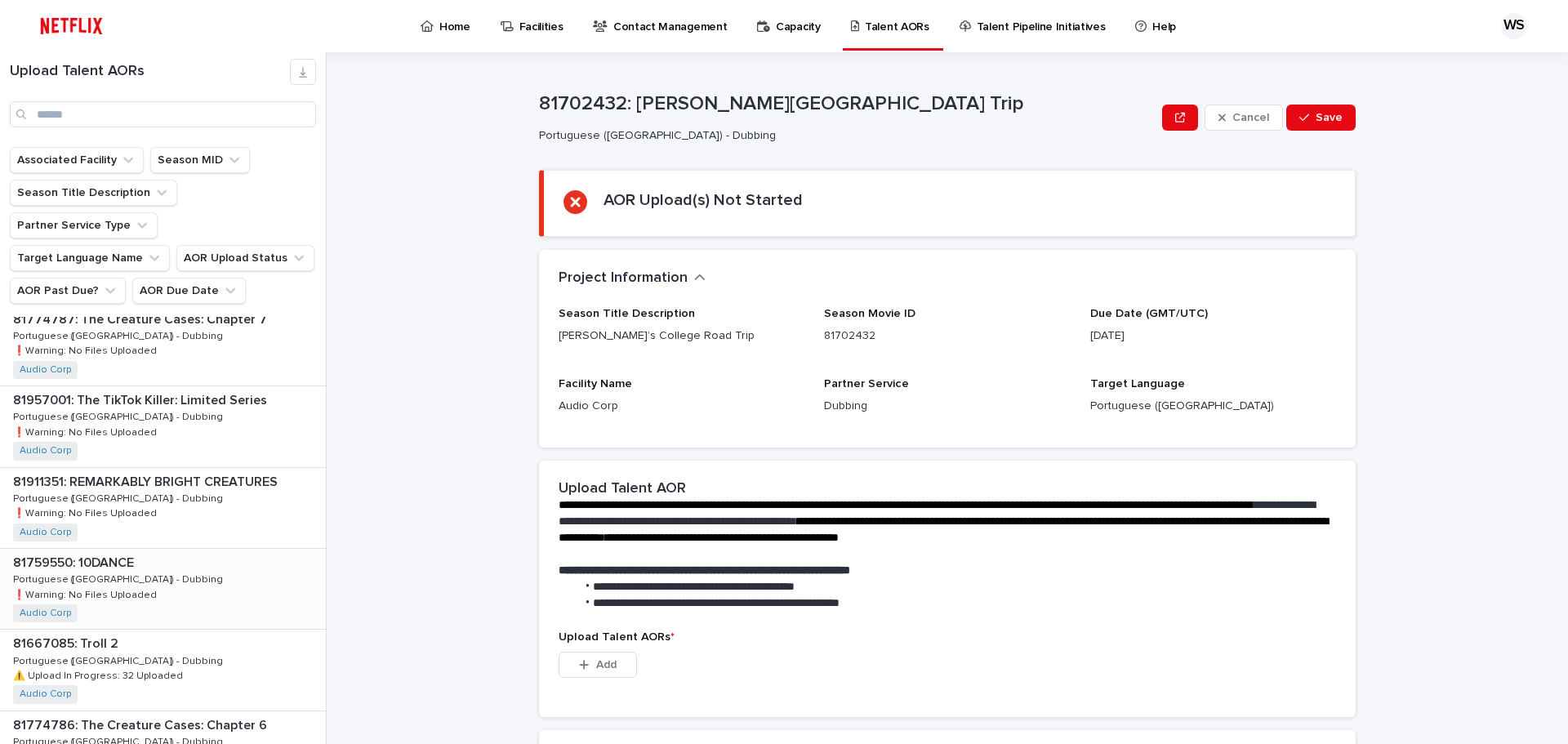
scroll to position [2030, 0]
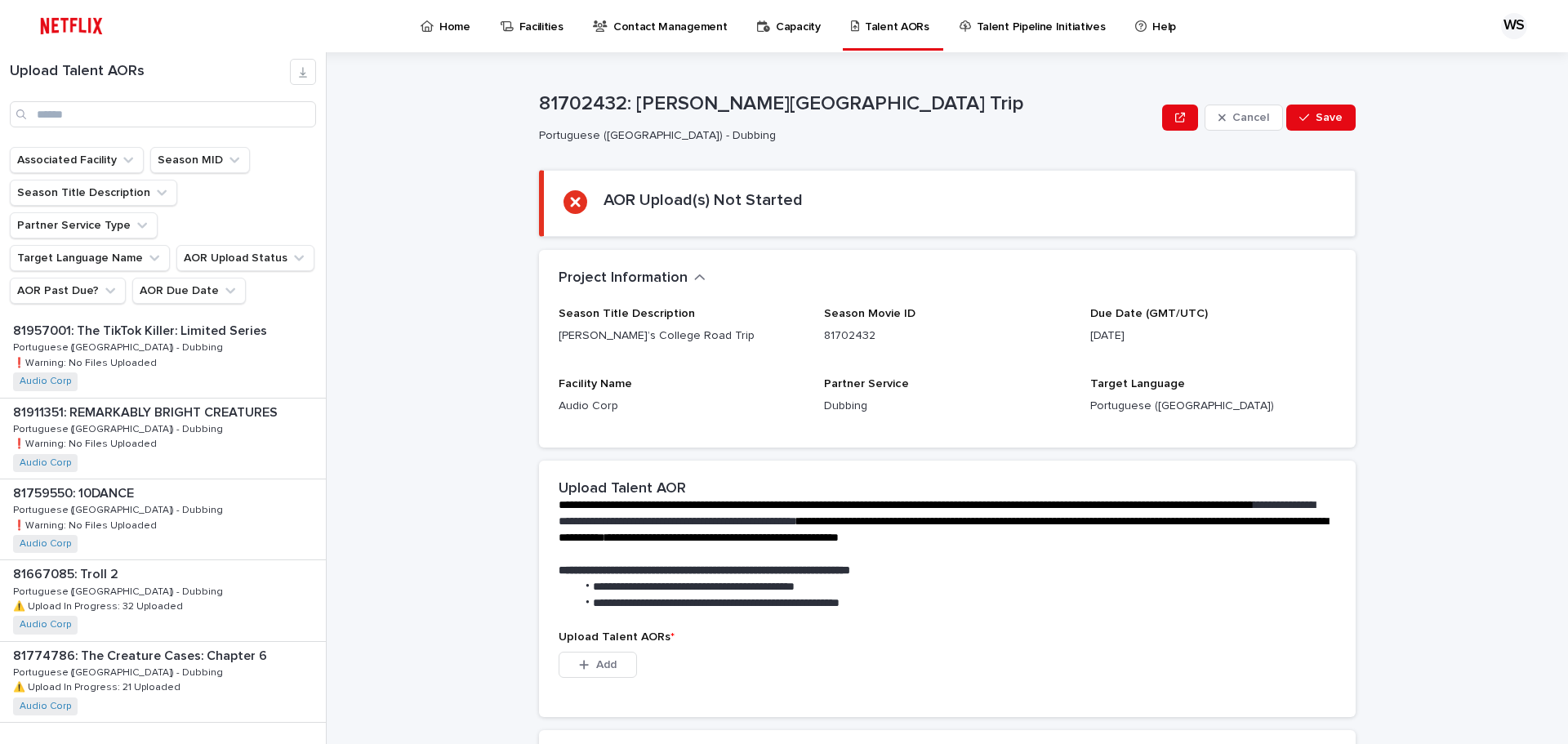
click at [271, 743] on span "Next" at bounding box center [281, 756] width 36 height 11
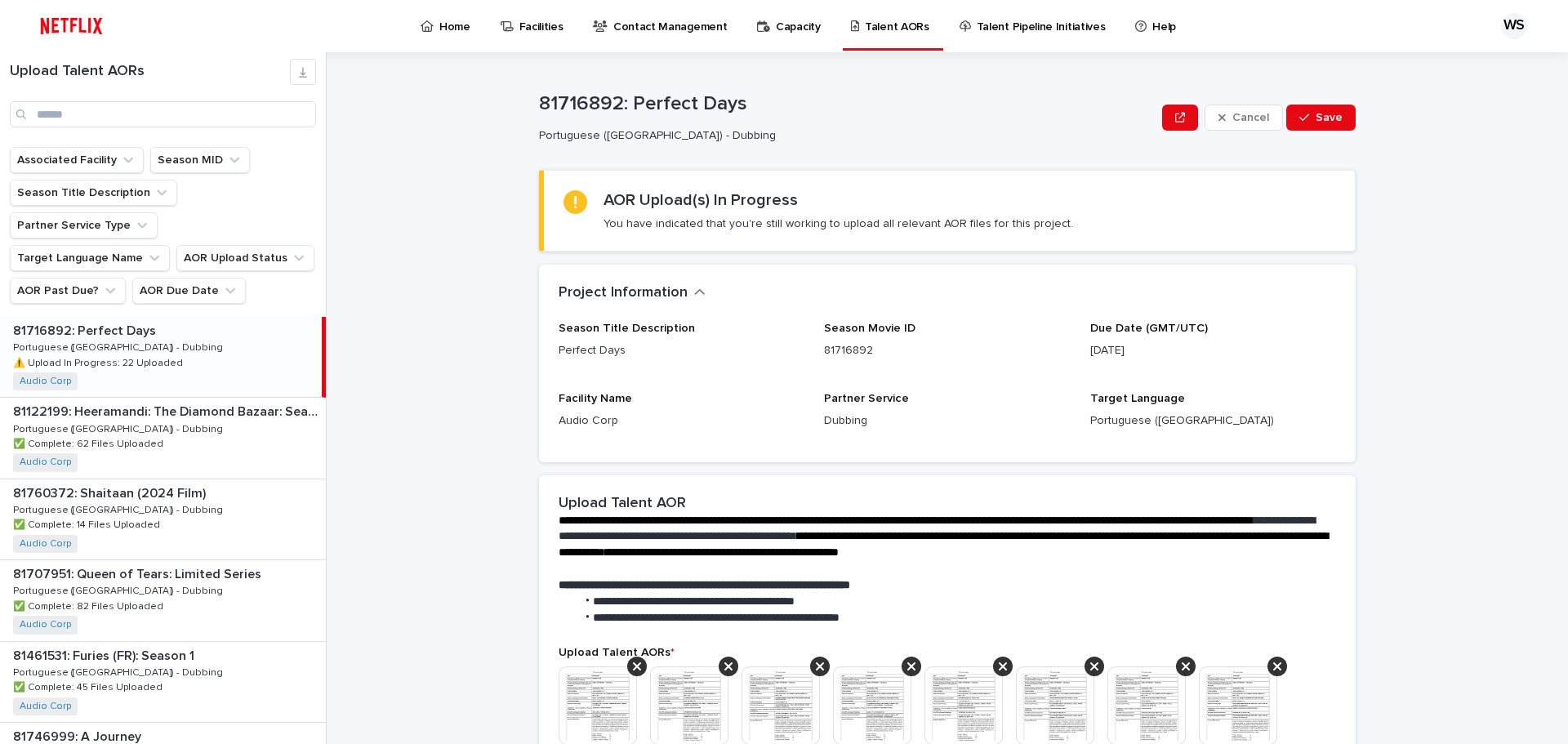
click at [163, 317] on div "81716892: Perfect Days 81716892: Perfect Days Portuguese ([GEOGRAPHIC_DATA]) - …" at bounding box center [160, 357] width 321 height 80
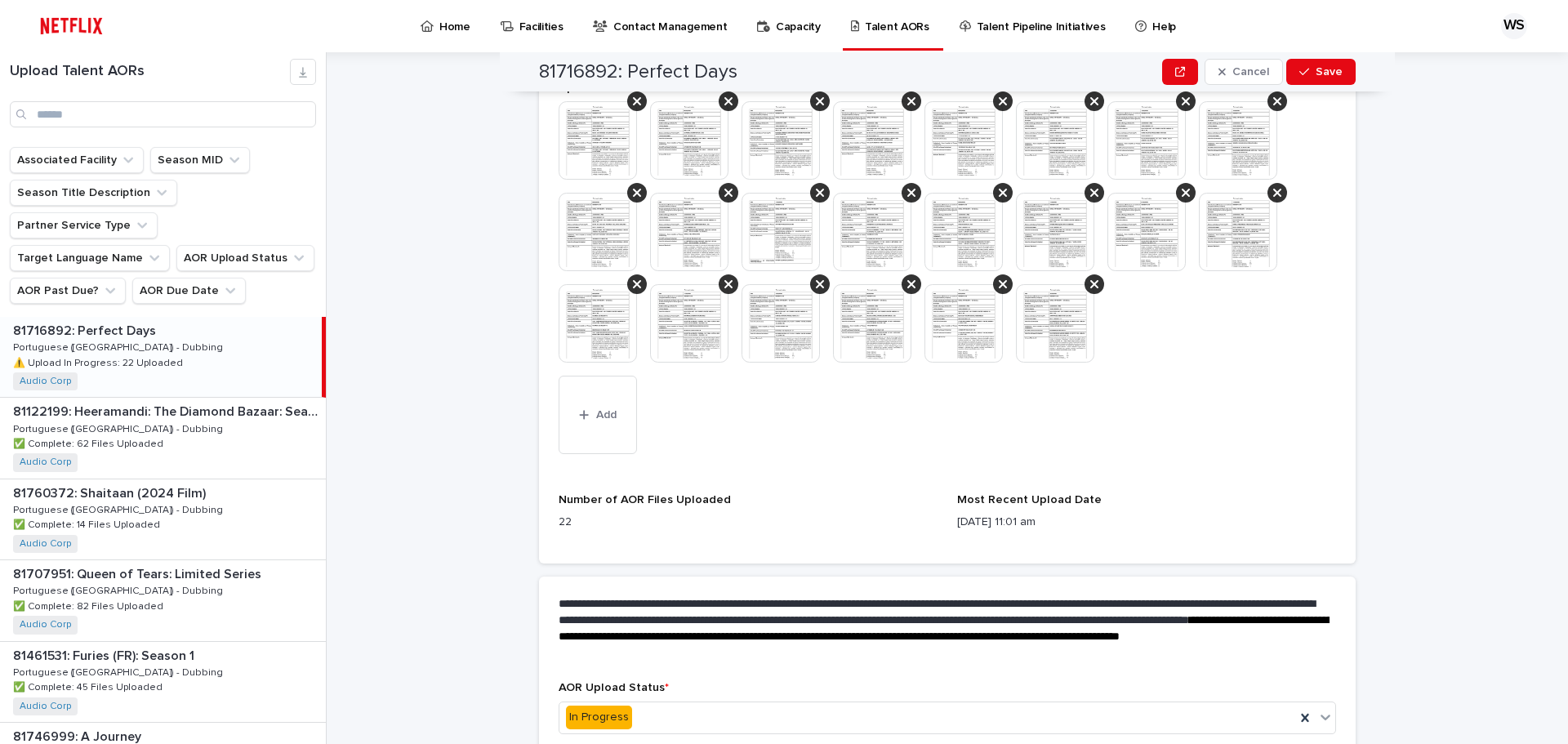
scroll to position [647, 0]
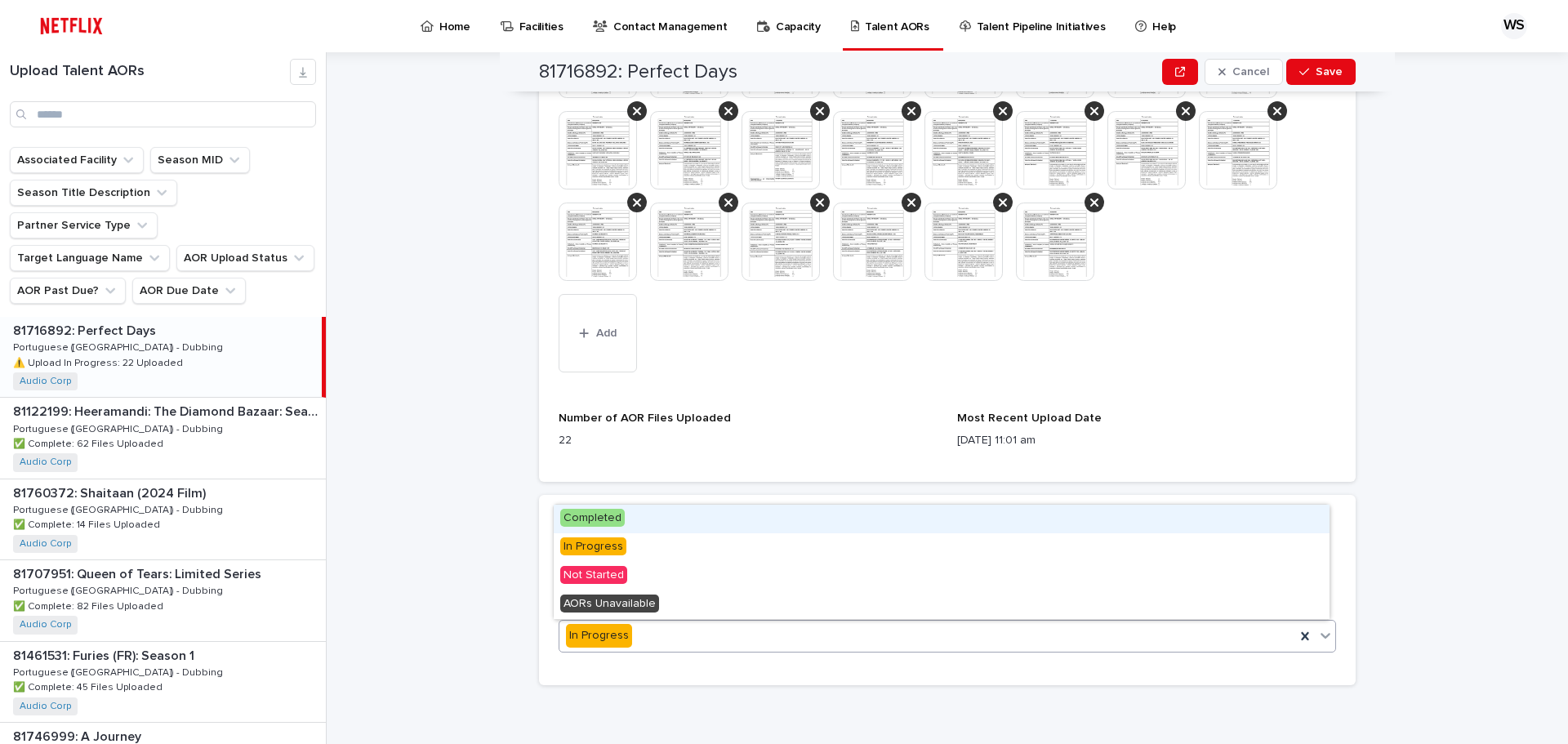
click at [844, 633] on div "In Progress" at bounding box center [927, 635] width 736 height 27
click at [712, 514] on div "Completed" at bounding box center [942, 519] width 775 height 28
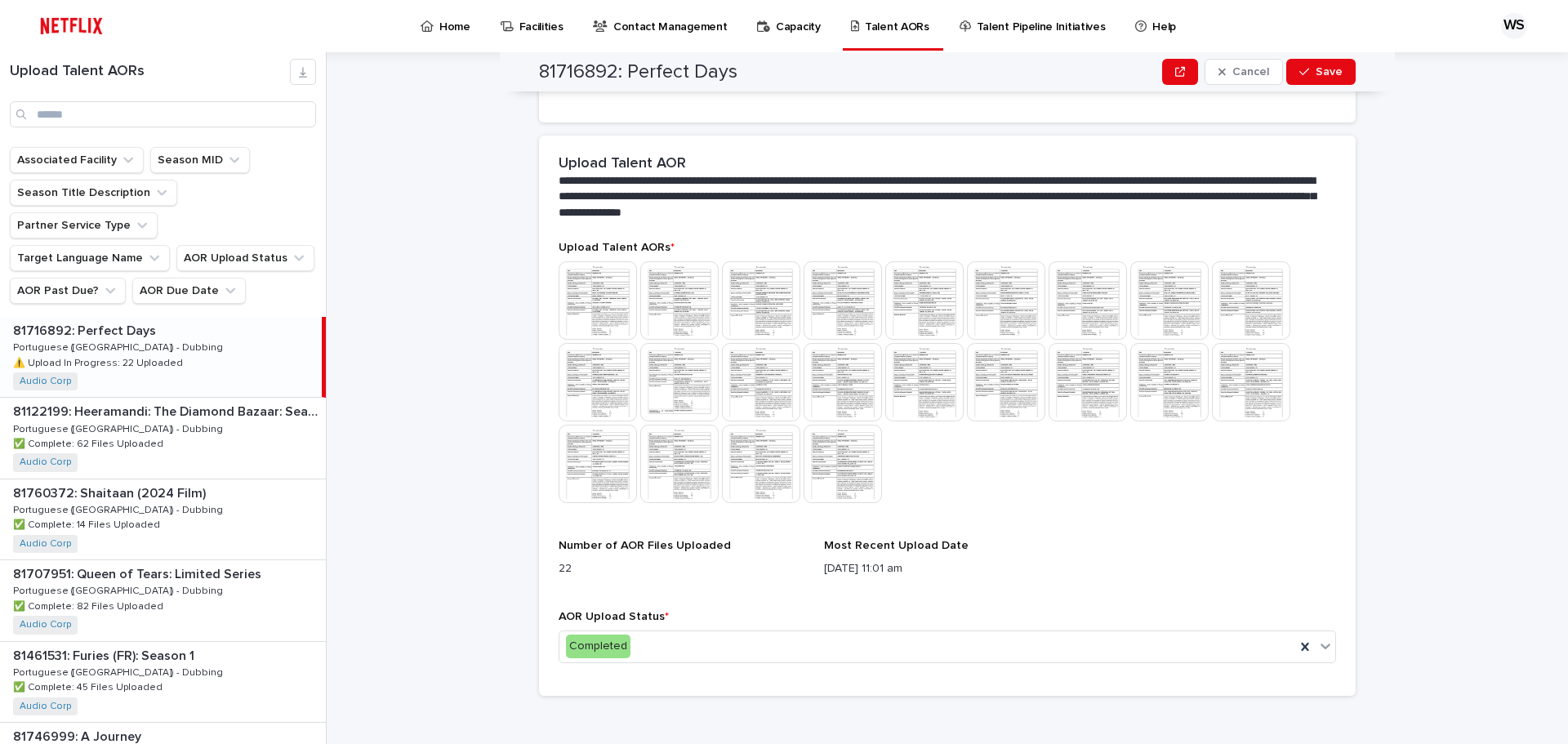
scroll to position [351, 0]
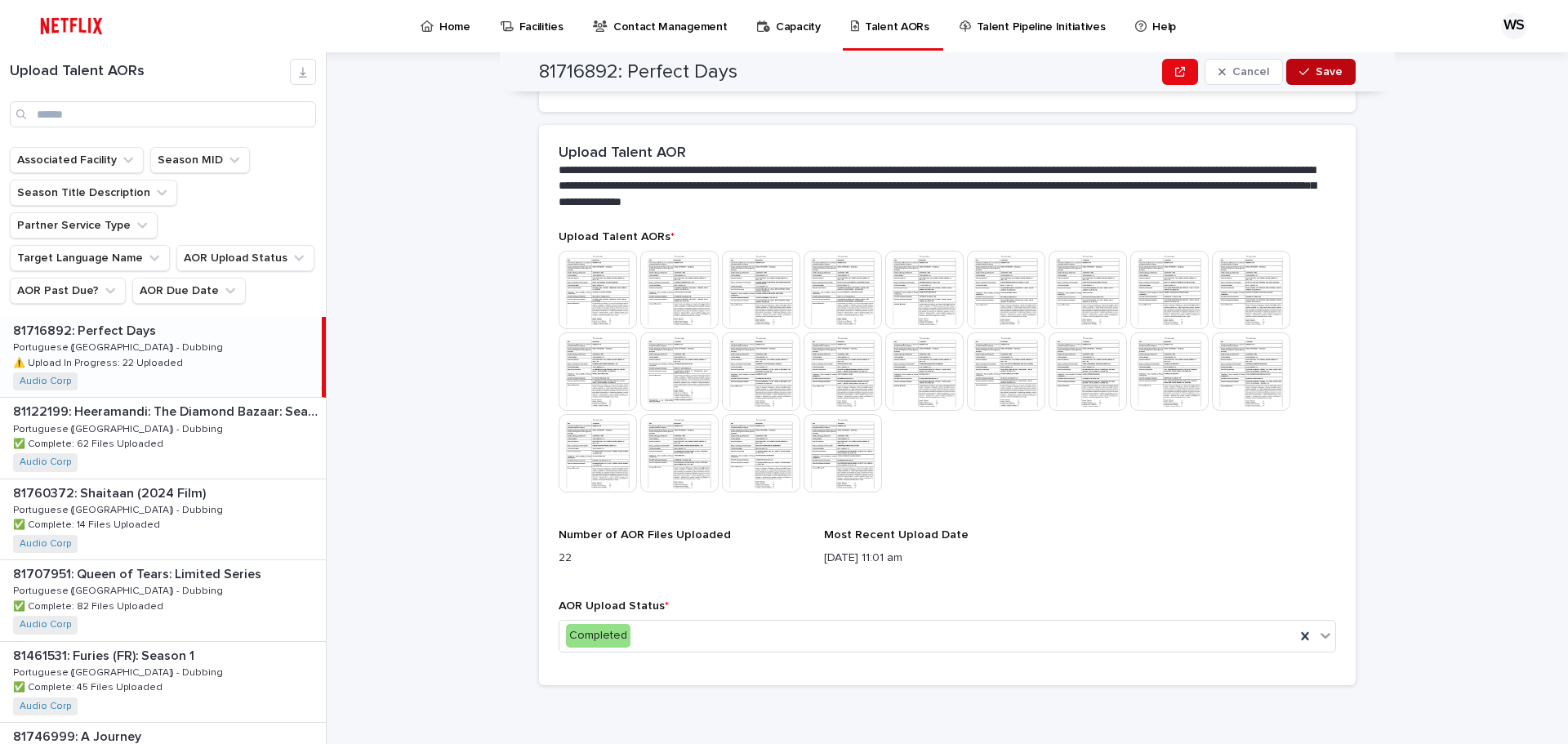
click at [1322, 72] on span "Save" at bounding box center [1328, 72] width 27 height 11
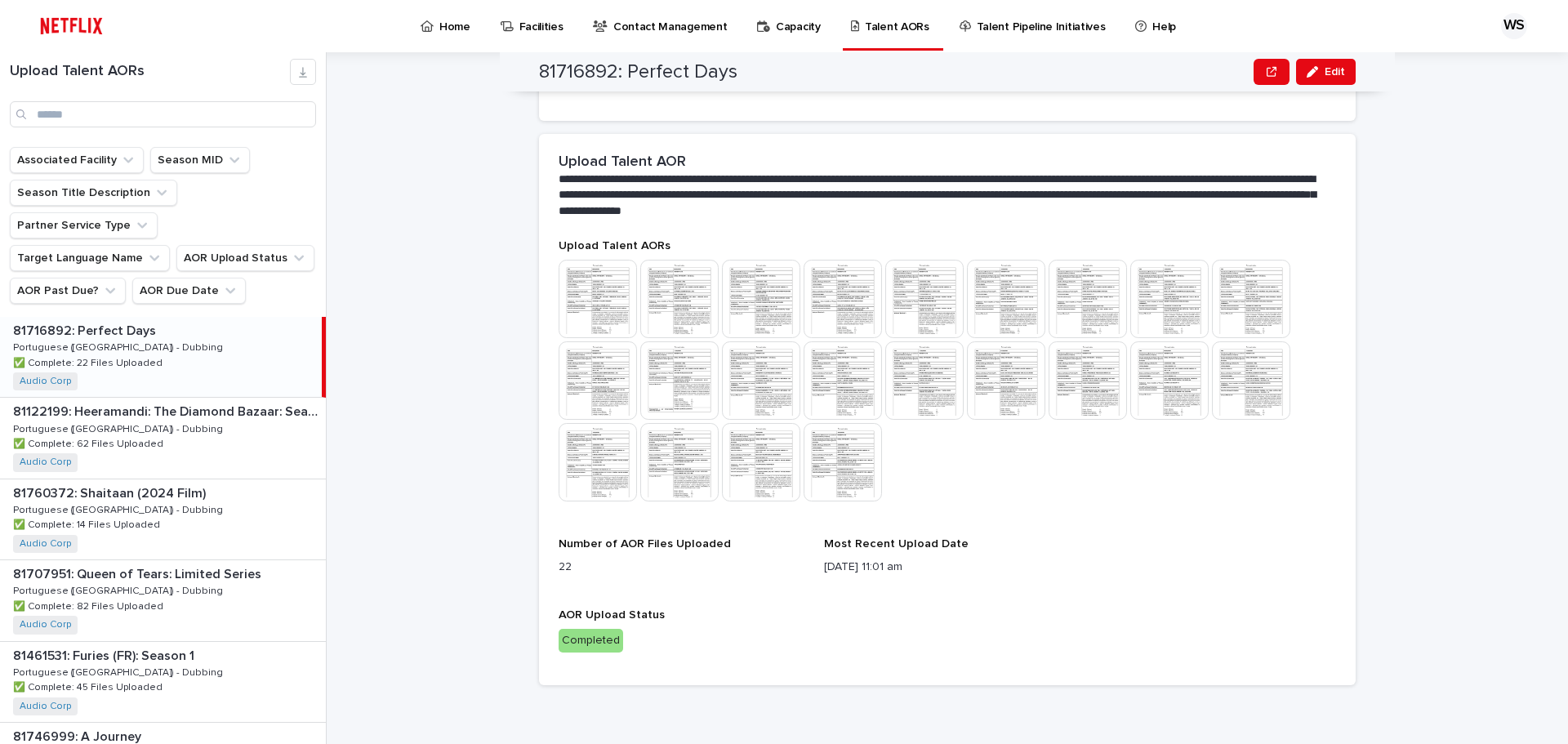
scroll to position [341, 0]
click at [457, 25] on p "Home" at bounding box center [455, 17] width 31 height 34
